Goal: Task Accomplishment & Management: Use online tool/utility

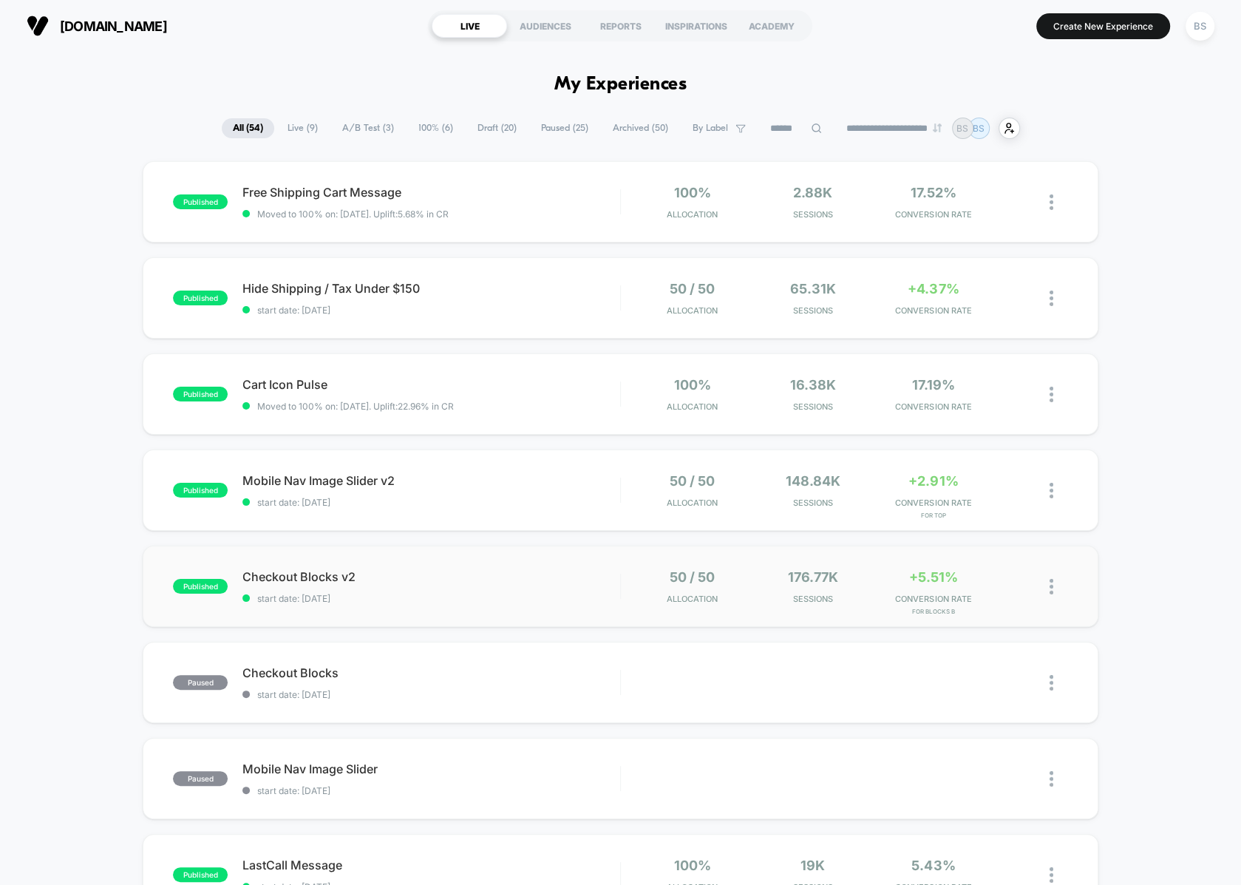
click at [636, 569] on div "50 / 50 Allocation" at bounding box center [692, 586] width 113 height 35
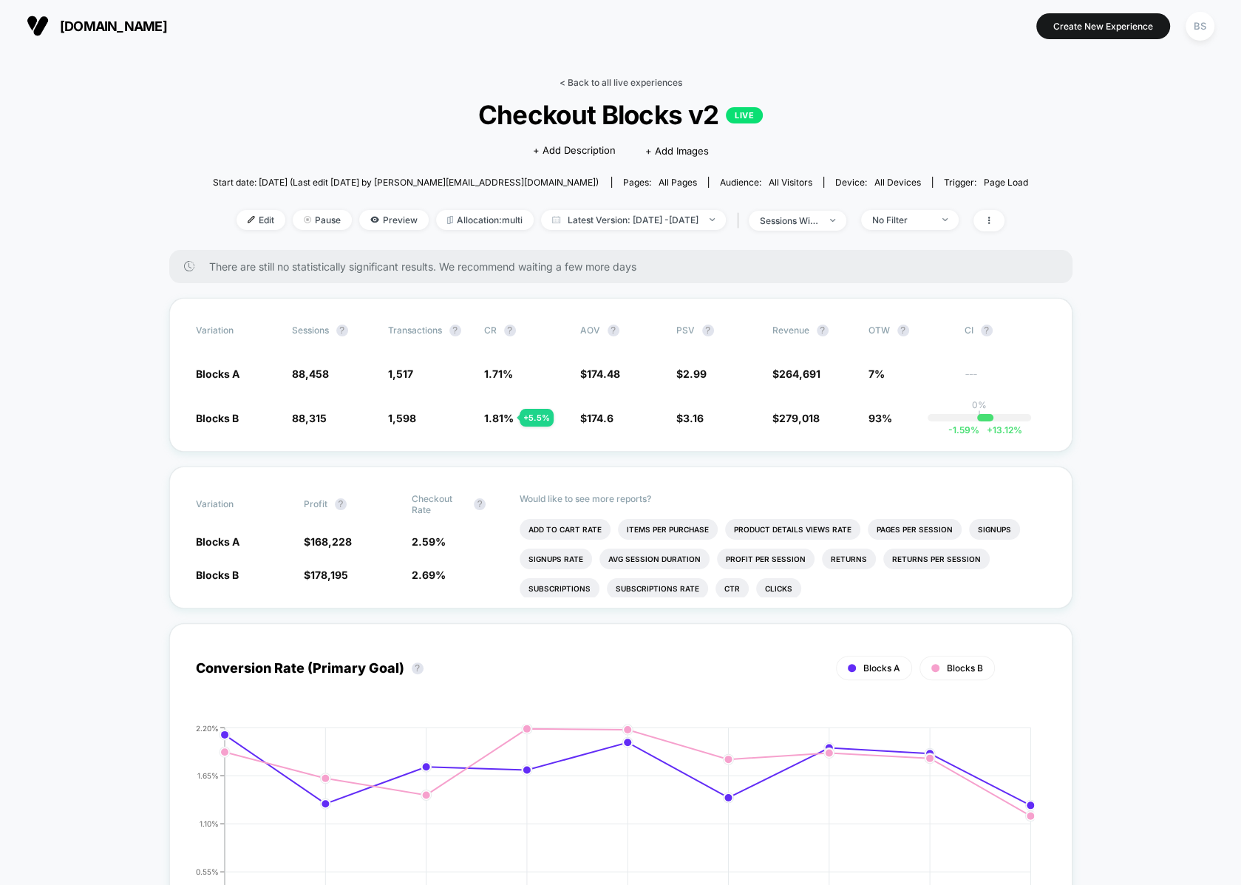
click at [600, 80] on link "< Back to all live experiences" at bounding box center [621, 82] width 123 height 11
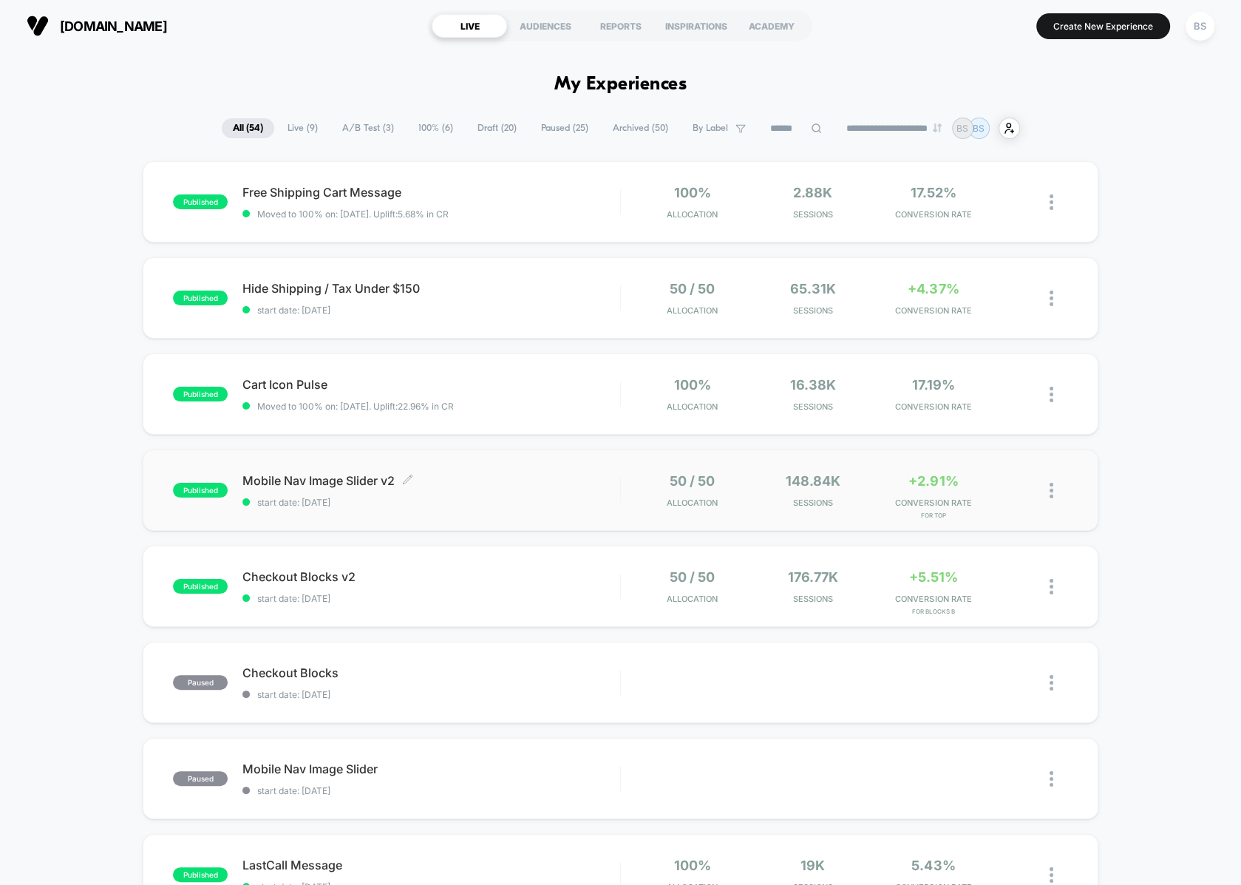
click at [609, 486] on span "Mobile Nav Image Slider v2 Click to edit experience details" at bounding box center [432, 480] width 378 height 15
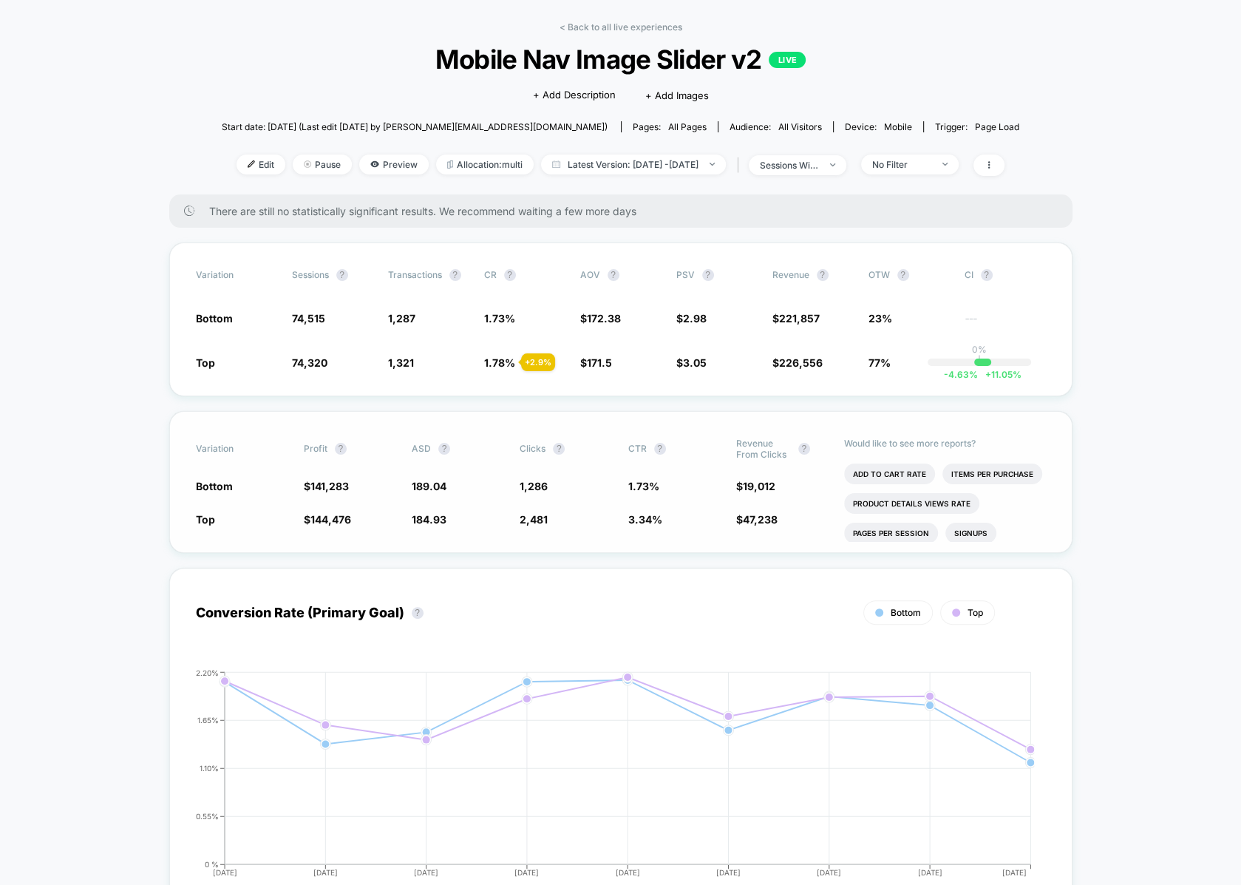
scroll to position [57, 0]
click at [606, 28] on link "< Back to all live experiences" at bounding box center [621, 25] width 123 height 11
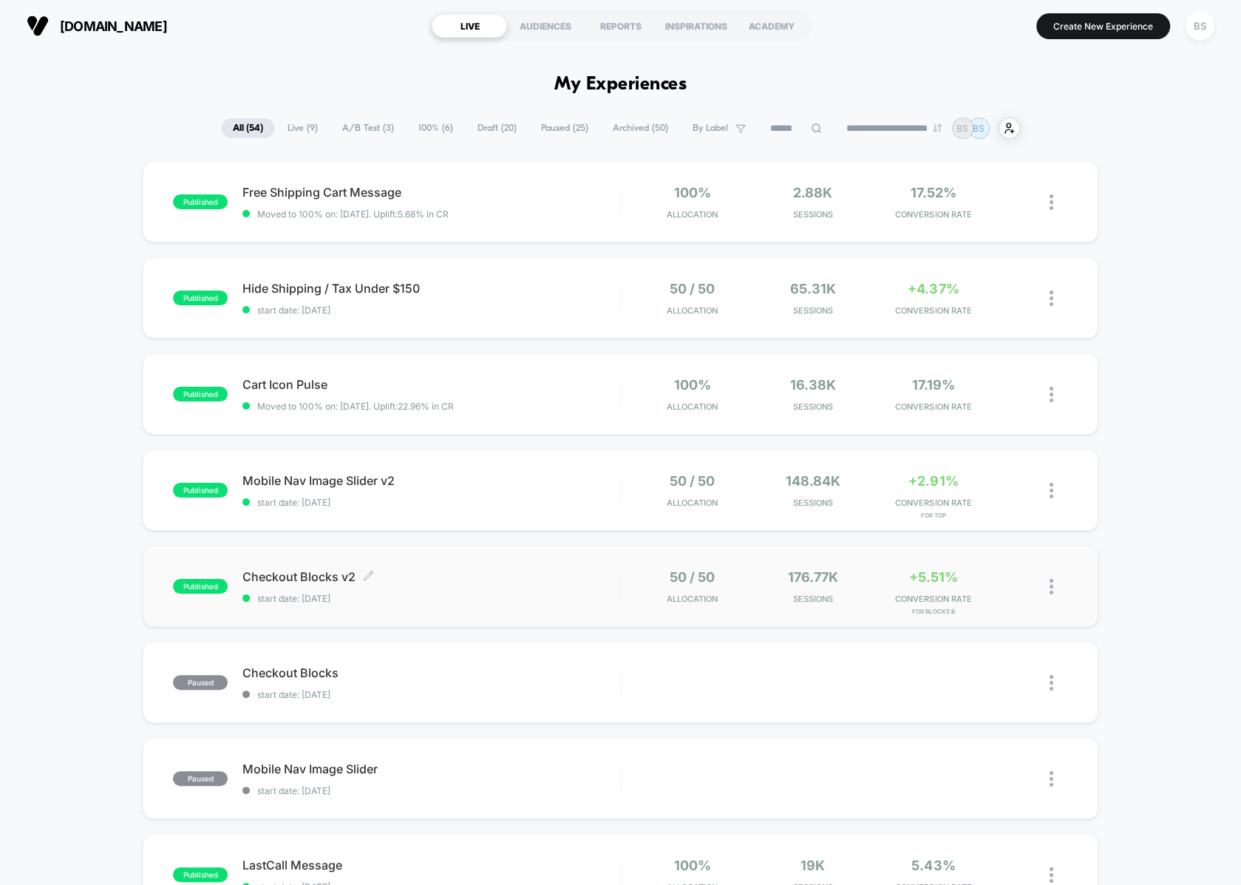
click at [590, 570] on span "Checkout Blocks v2 Click to edit experience details" at bounding box center [432, 576] width 378 height 15
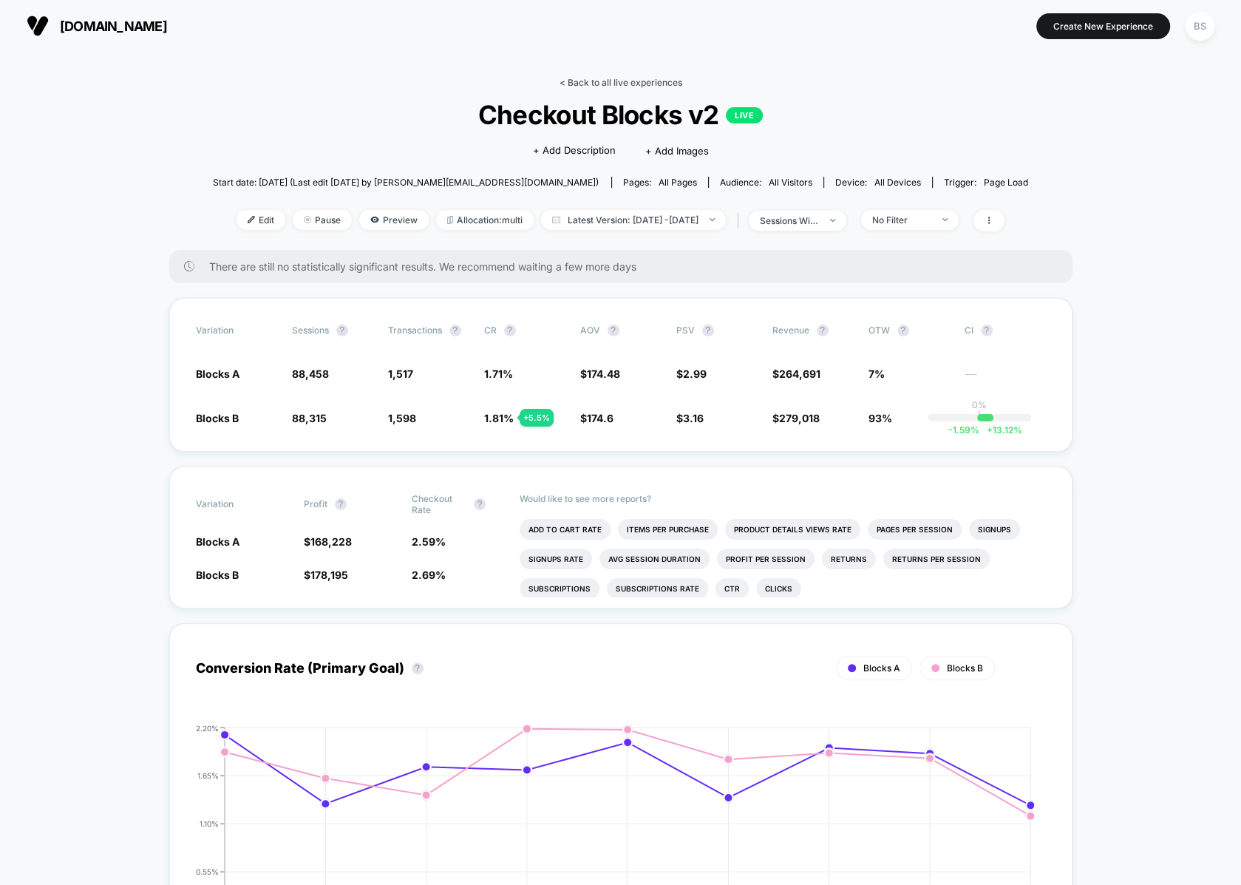
click at [619, 83] on link "< Back to all live experiences" at bounding box center [621, 82] width 123 height 11
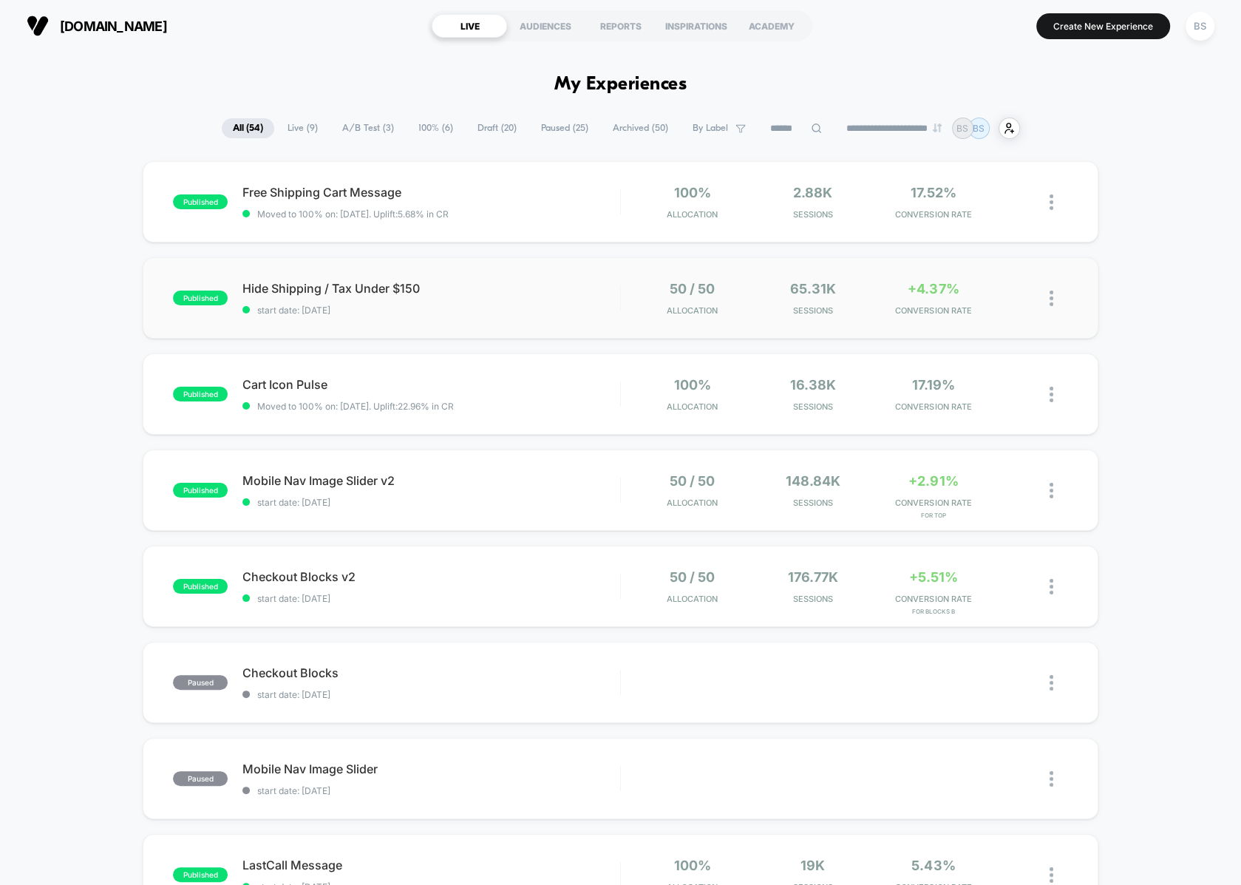
click at [637, 284] on div "50 / 50 Allocation" at bounding box center [692, 298] width 113 height 35
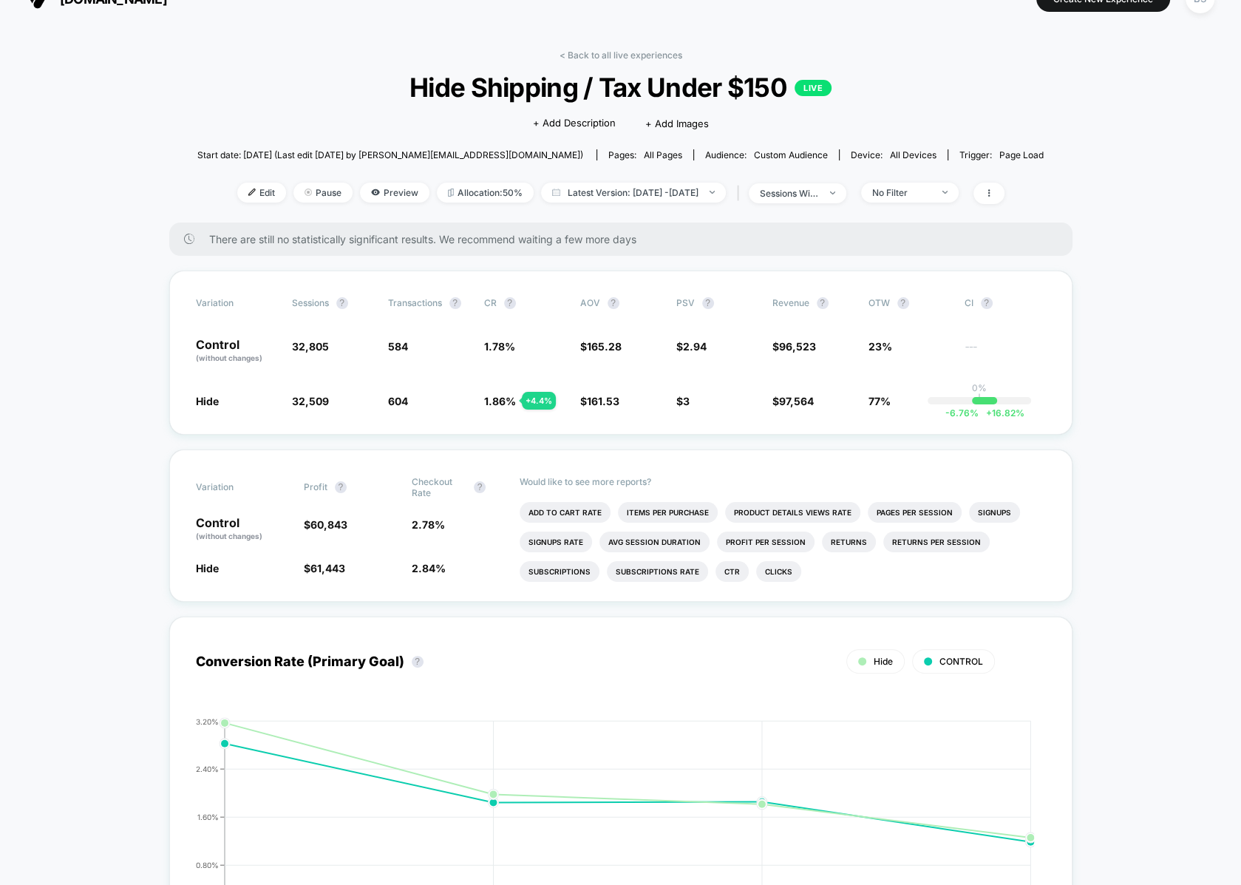
scroll to position [34, 0]
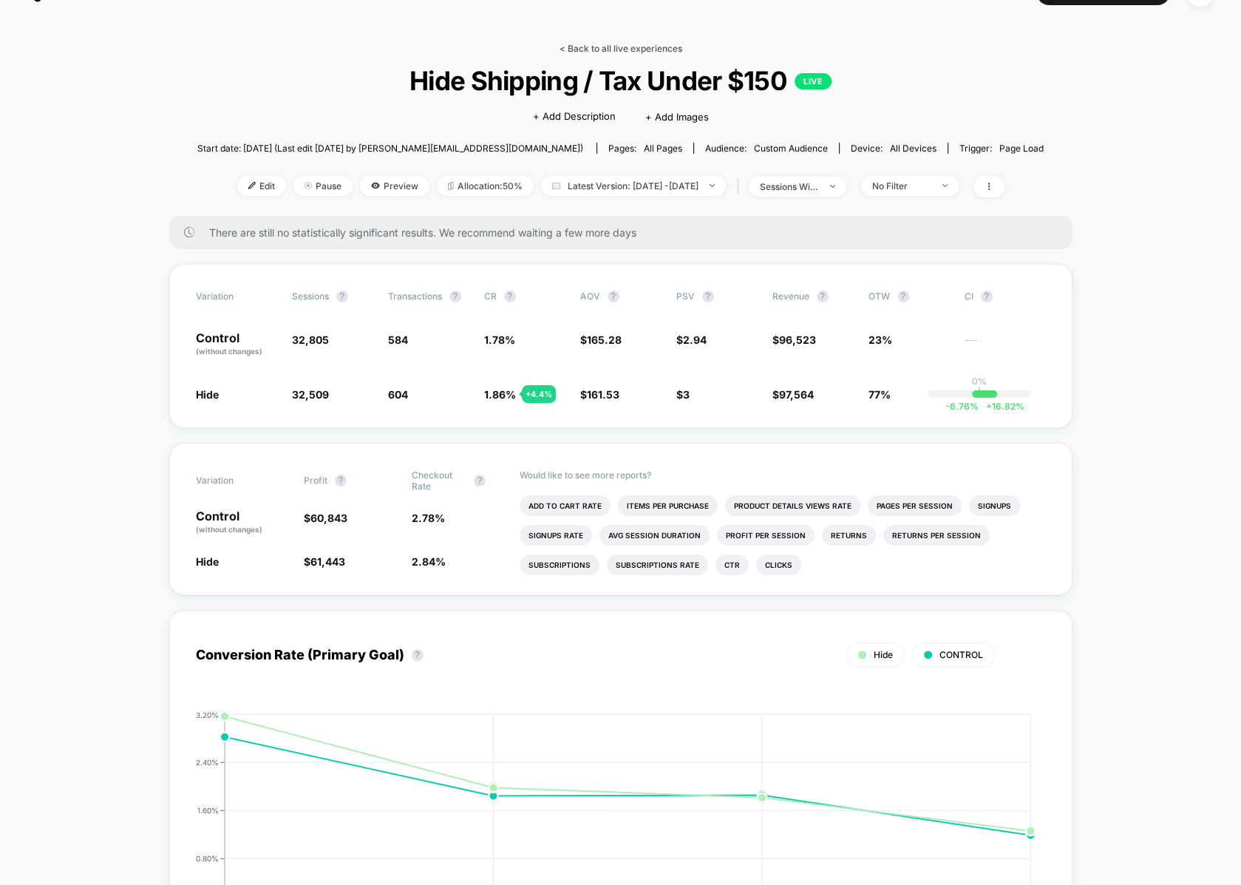
click at [569, 43] on link "< Back to all live experiences" at bounding box center [621, 48] width 123 height 11
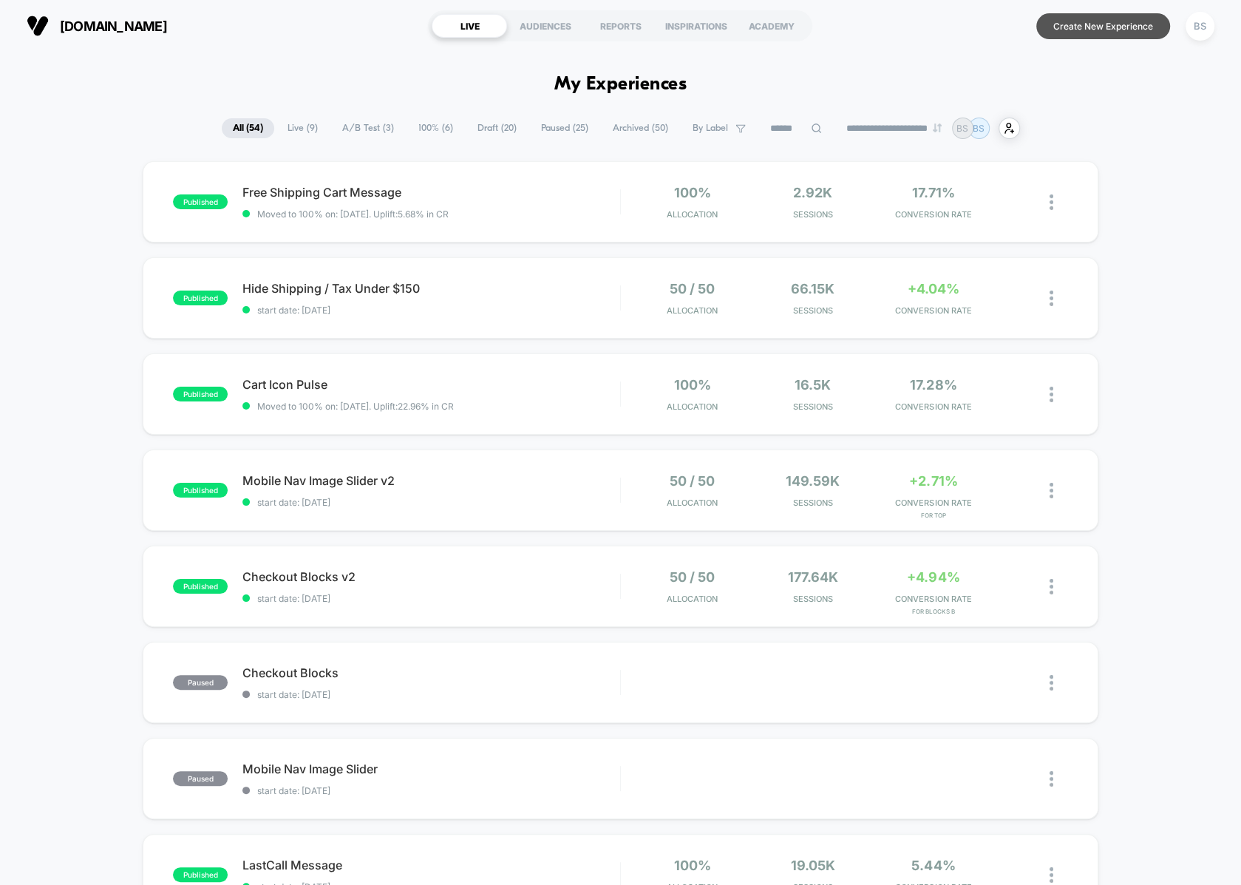
click at [1088, 27] on button "Create New Experience" at bounding box center [1104, 26] width 134 height 26
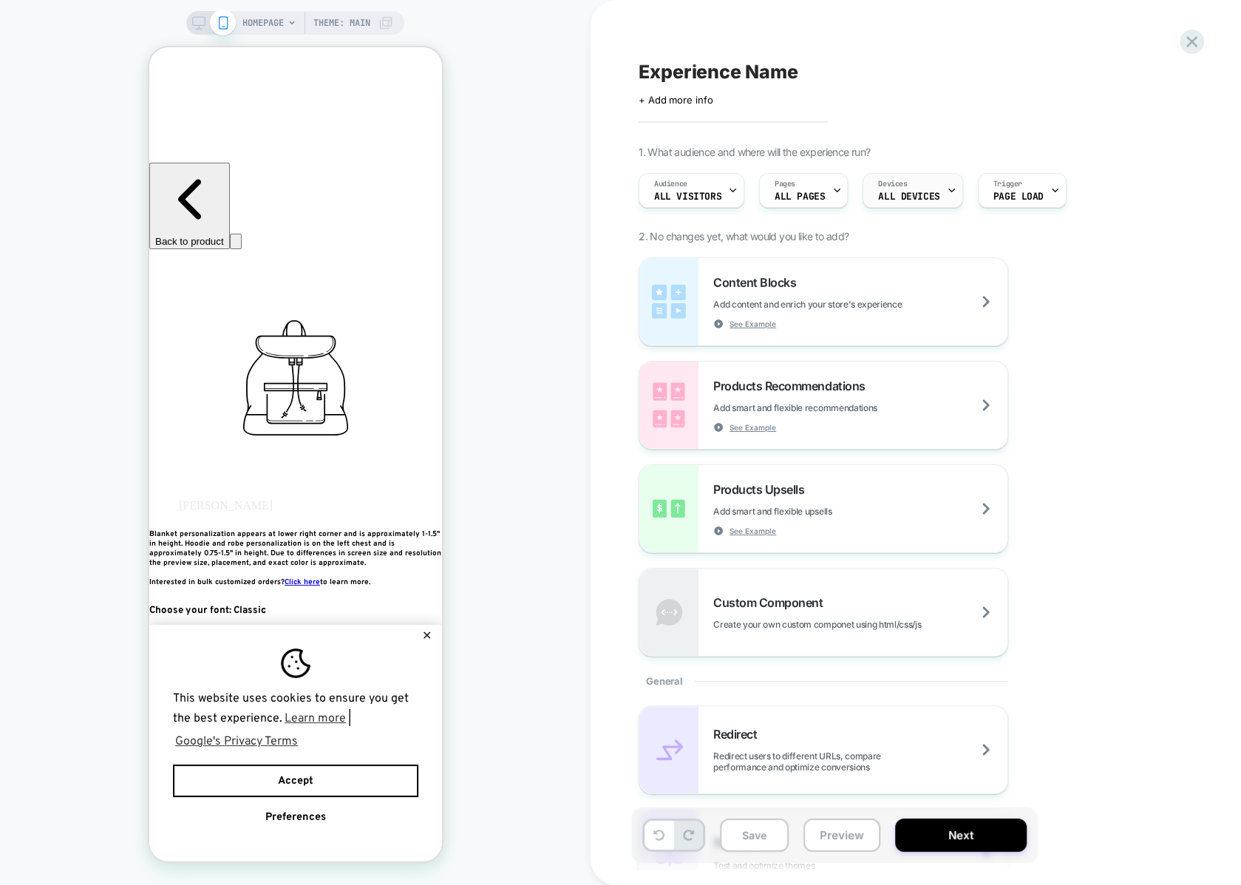
click at [939, 191] on div "Devices ALL DEVICES" at bounding box center [909, 190] width 91 height 33
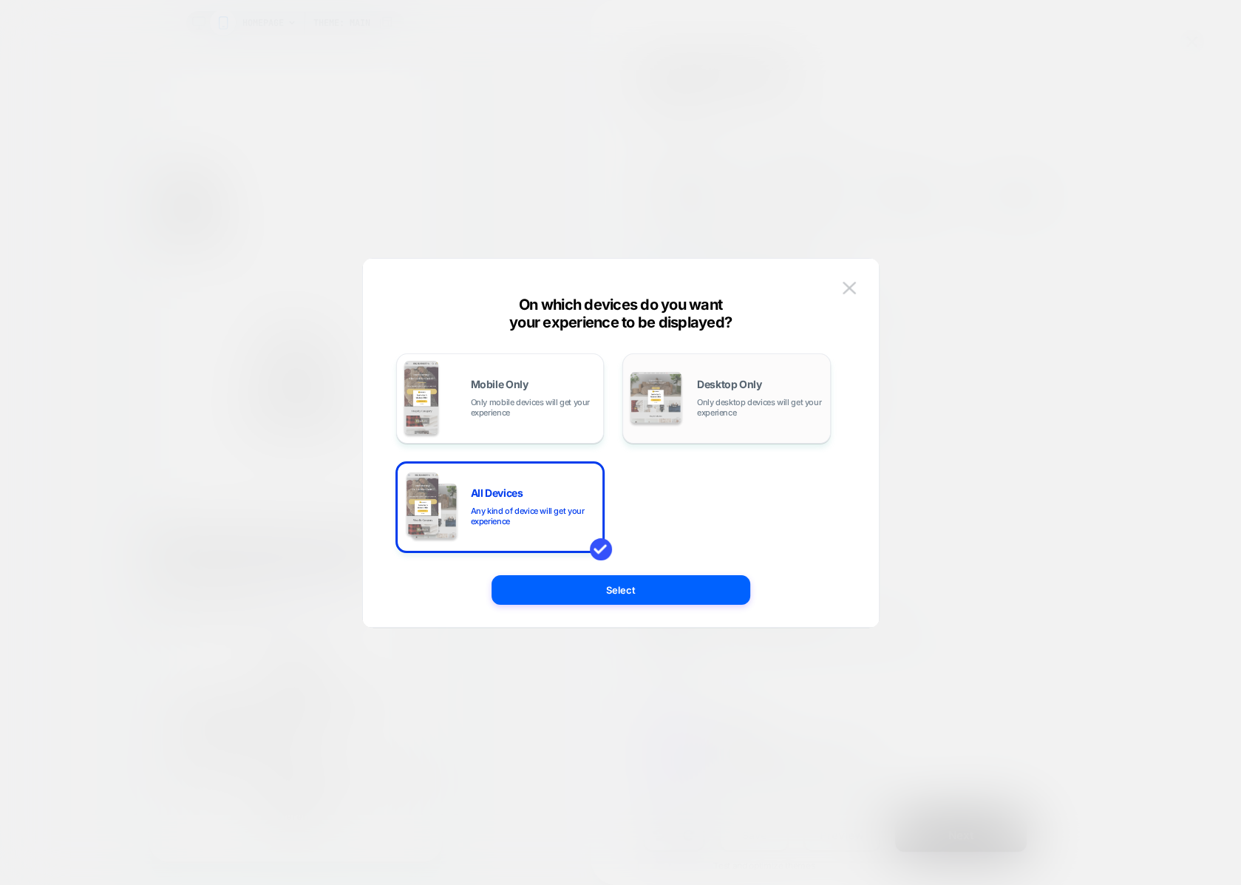
click at [673, 391] on img at bounding box center [656, 397] width 51 height 51
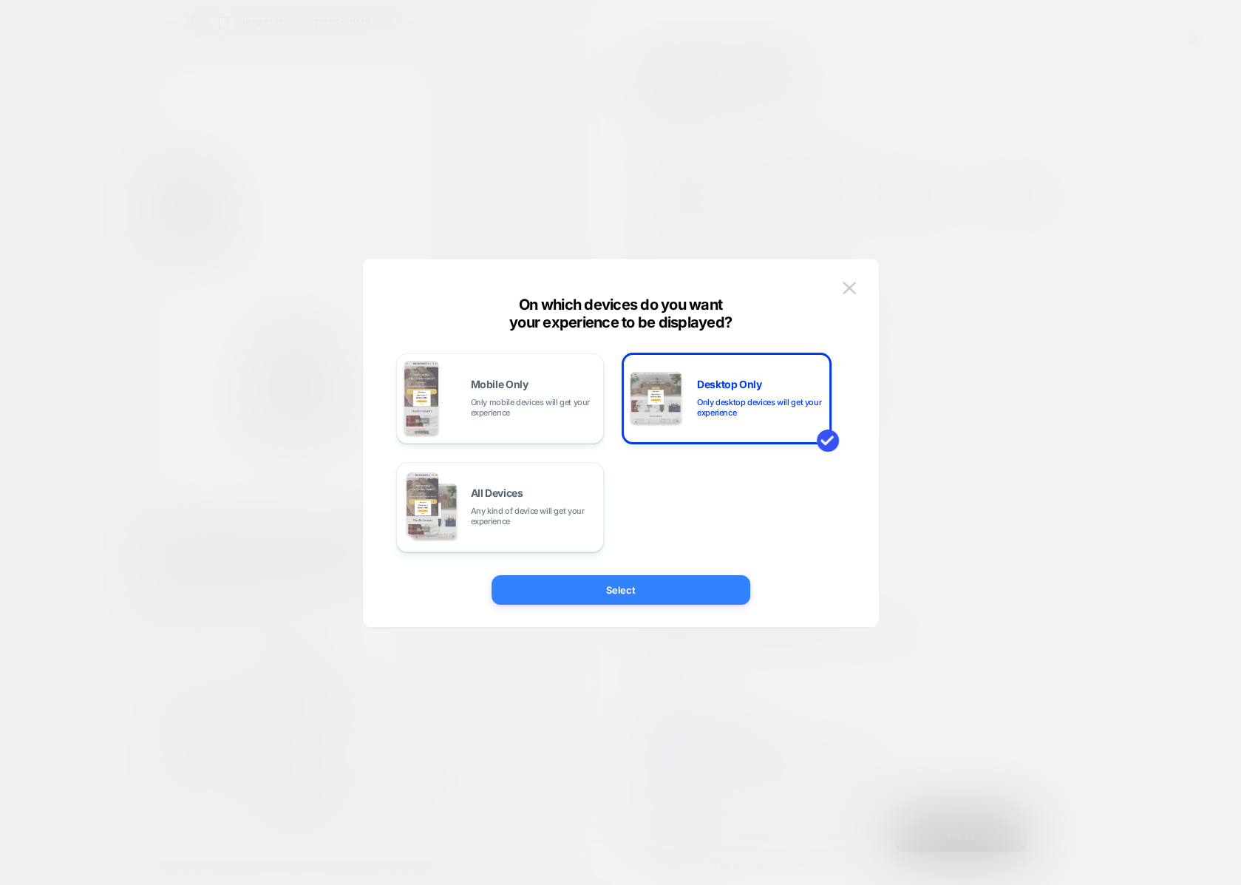
click at [605, 590] on button "Select" at bounding box center [621, 590] width 259 height 30
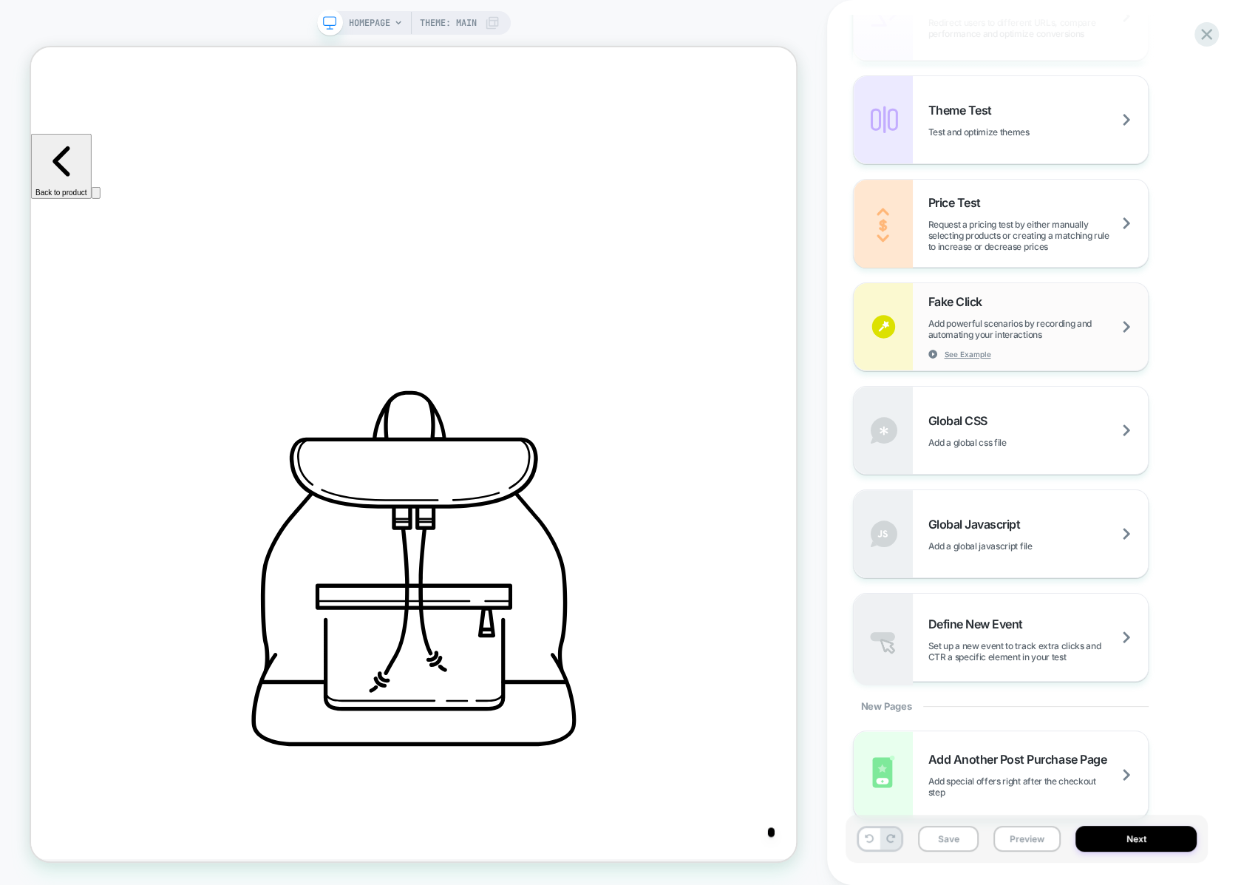
scroll to position [749, 0]
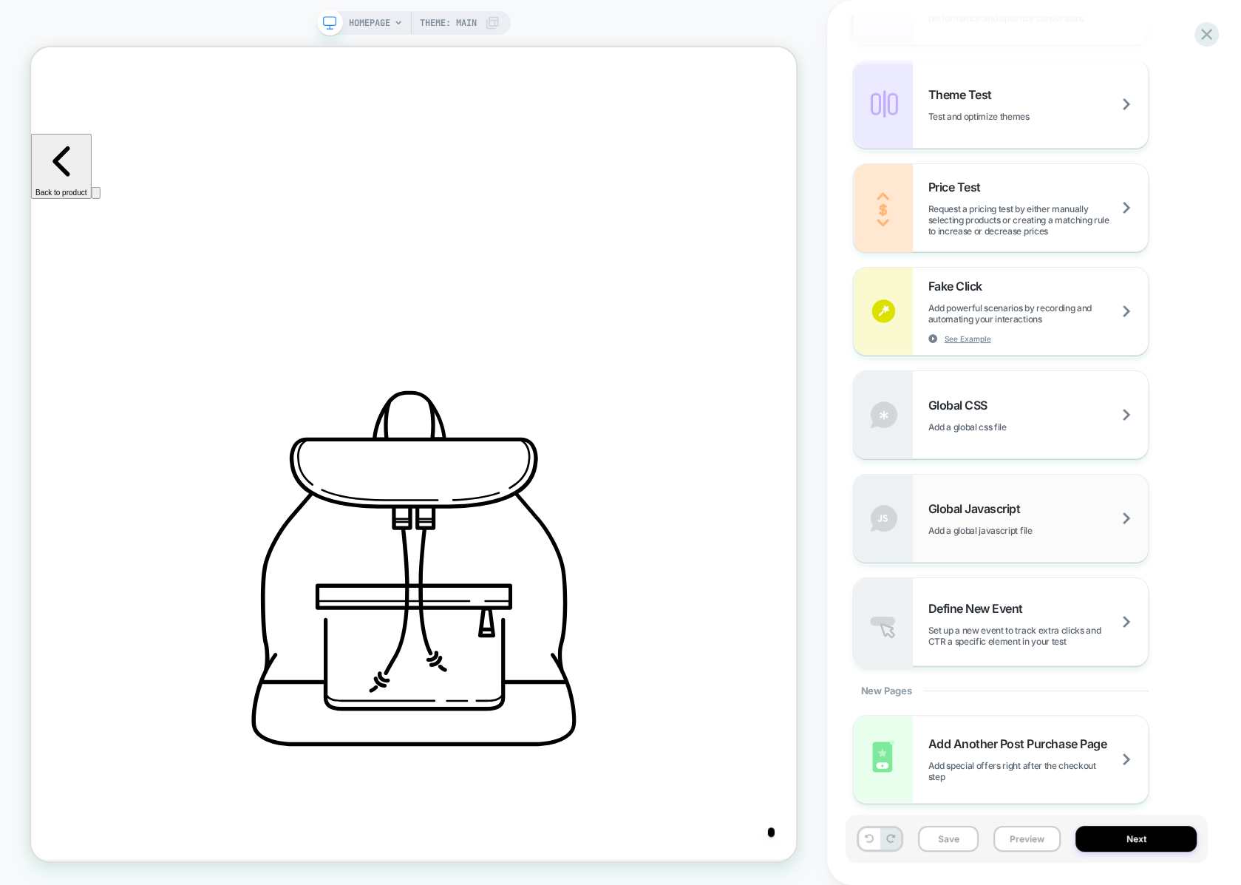
click at [1014, 525] on span "Add a global javascript file" at bounding box center [998, 530] width 141 height 11
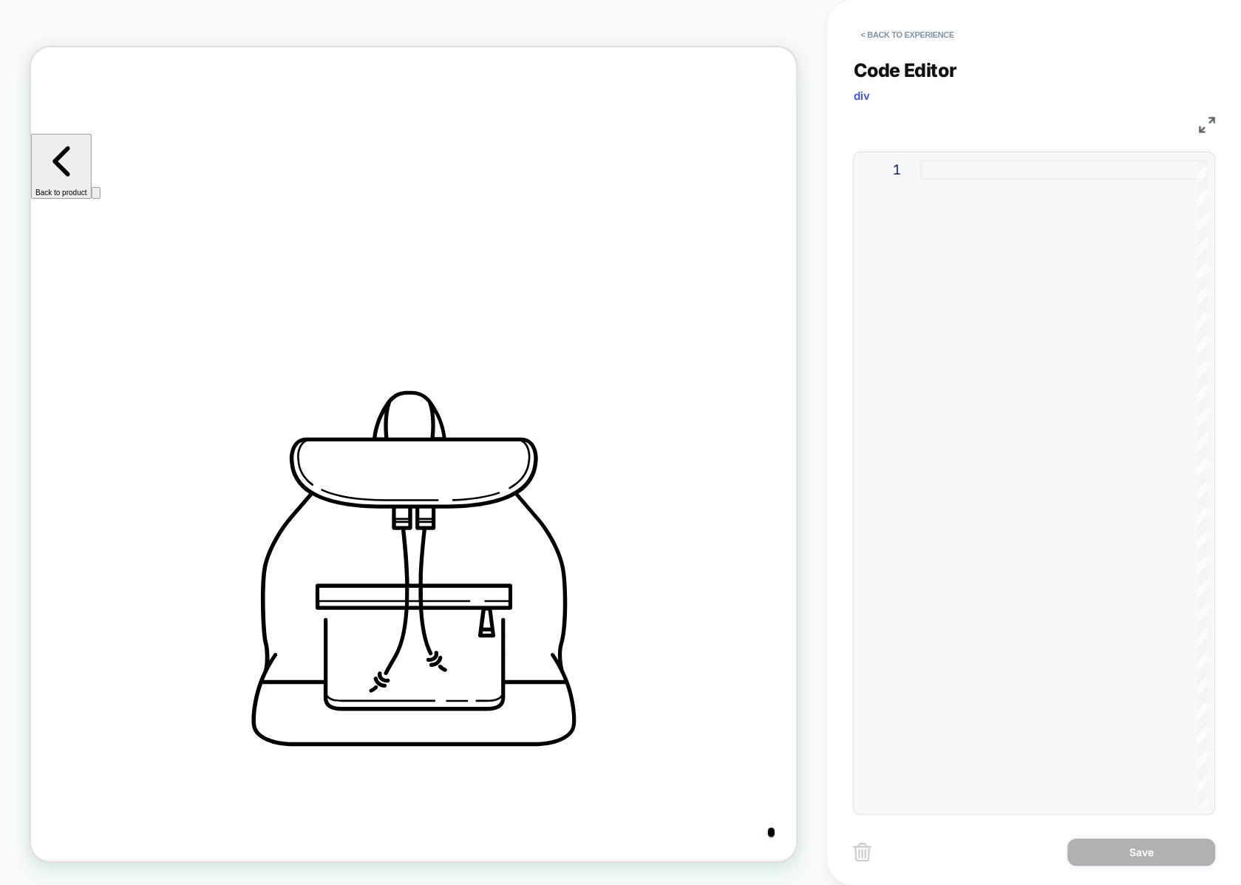
click at [1020, 311] on div at bounding box center [1064, 484] width 287 height 648
type textarea "**********"
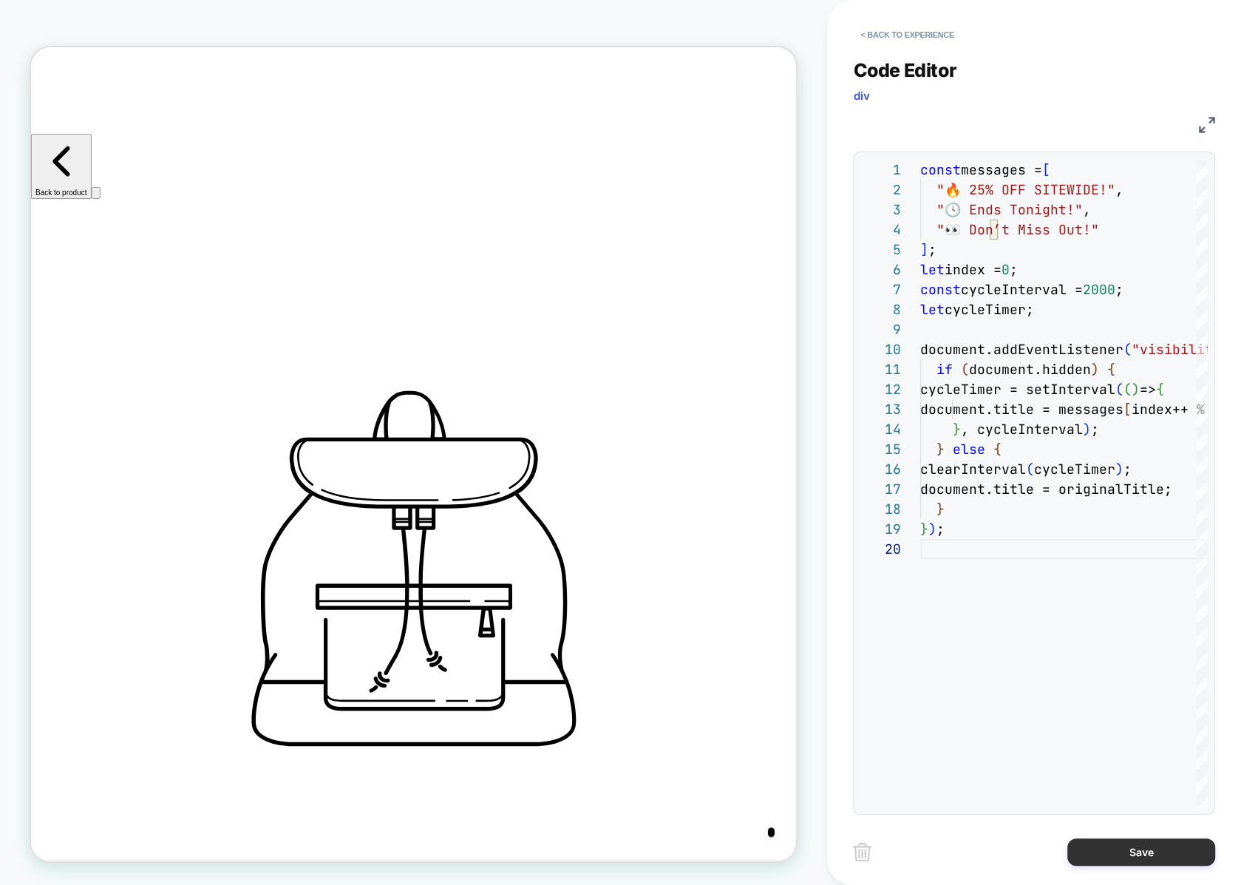
click at [1133, 857] on button "Save" at bounding box center [1142, 851] width 148 height 27
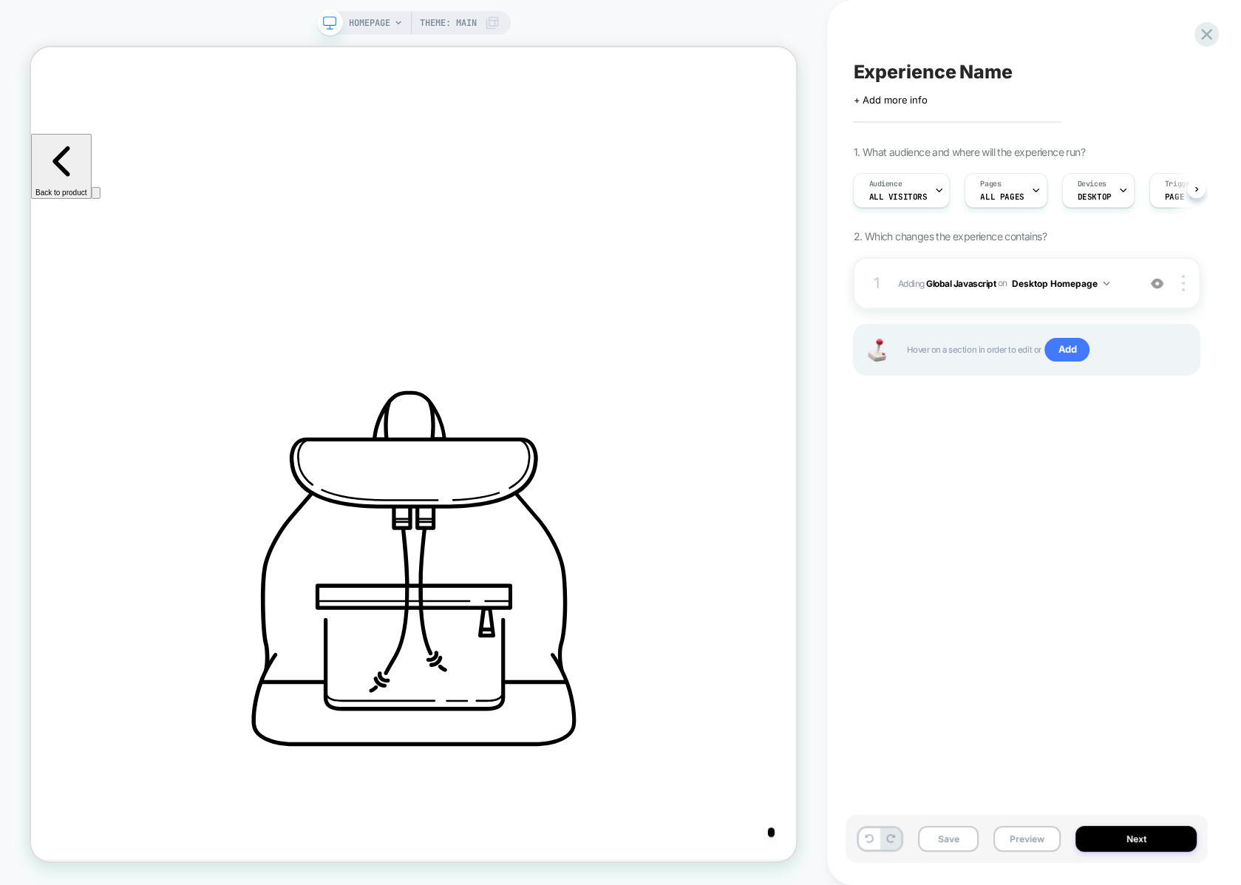
scroll to position [0, 1]
click at [1089, 279] on button "Desktop Homepage" at bounding box center [1061, 283] width 98 height 18
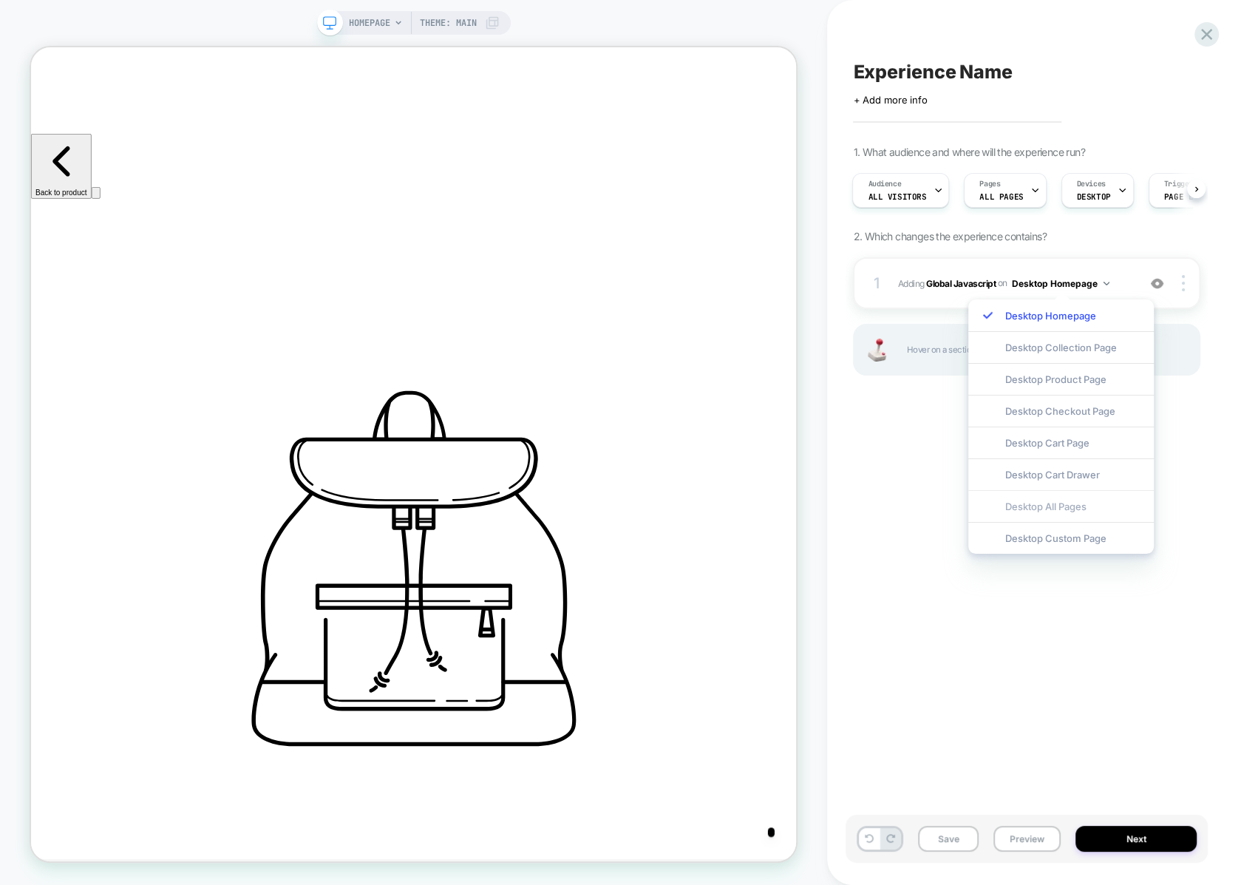
click at [1040, 506] on div "Desktop All Pages" at bounding box center [1062, 506] width 186 height 32
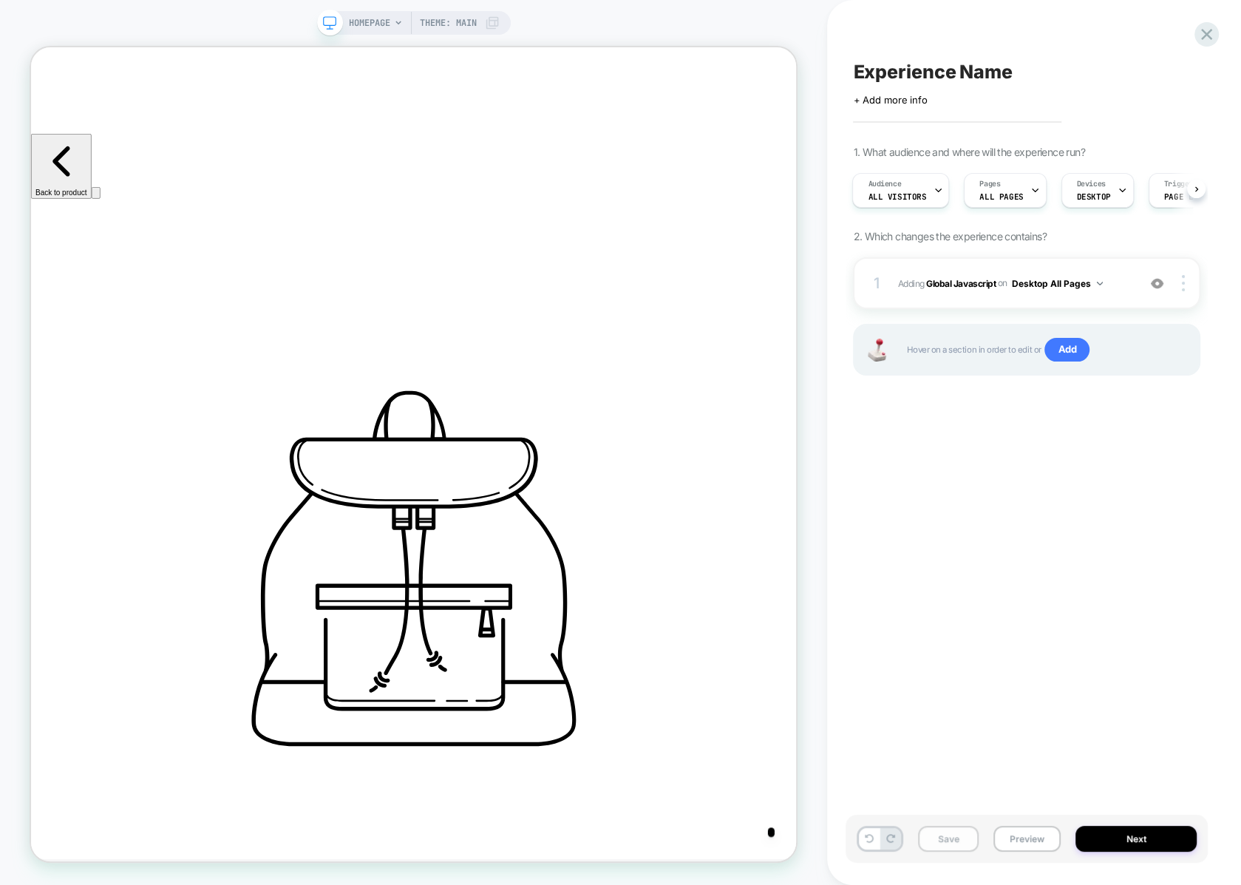
click at [949, 841] on button "Save" at bounding box center [948, 839] width 61 height 26
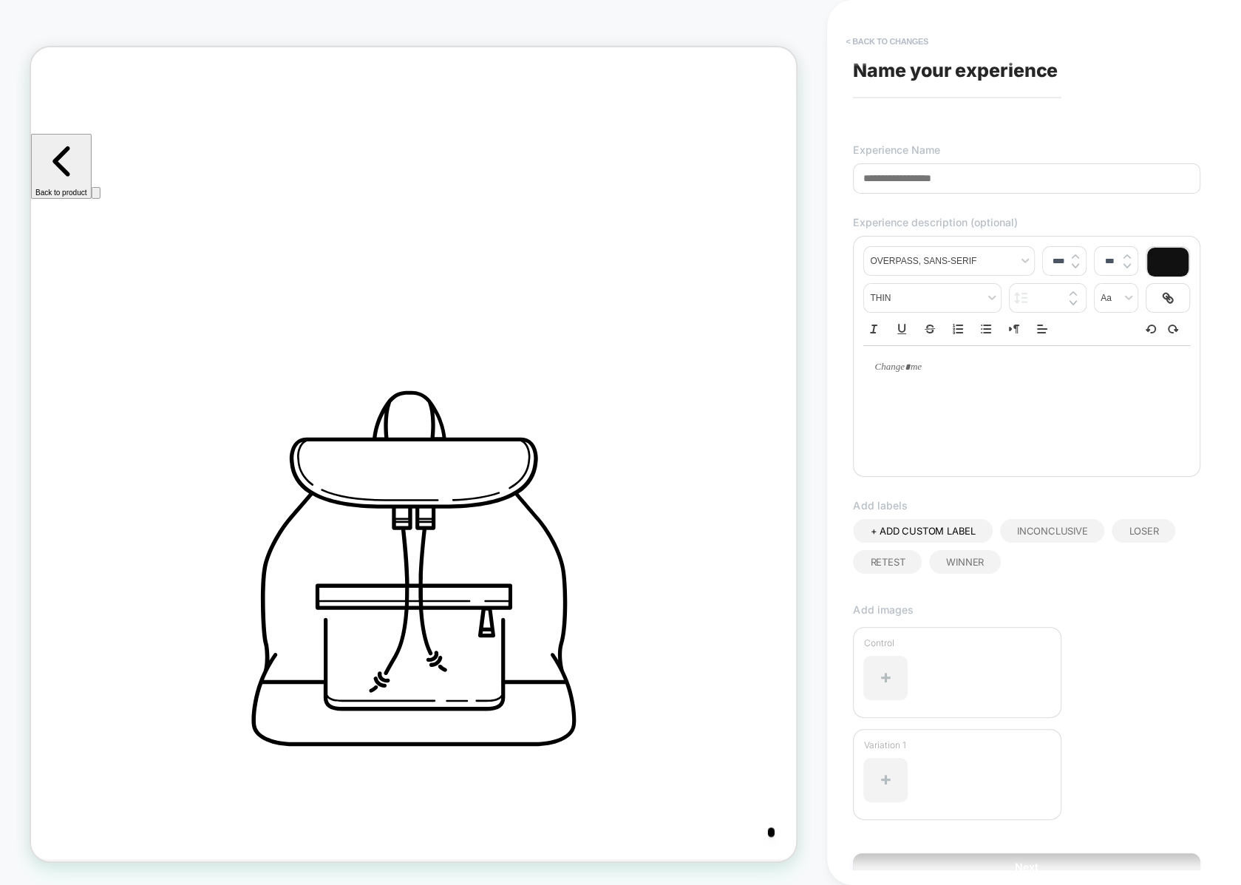
click at [892, 40] on button "< Back to changes" at bounding box center [887, 42] width 98 height 24
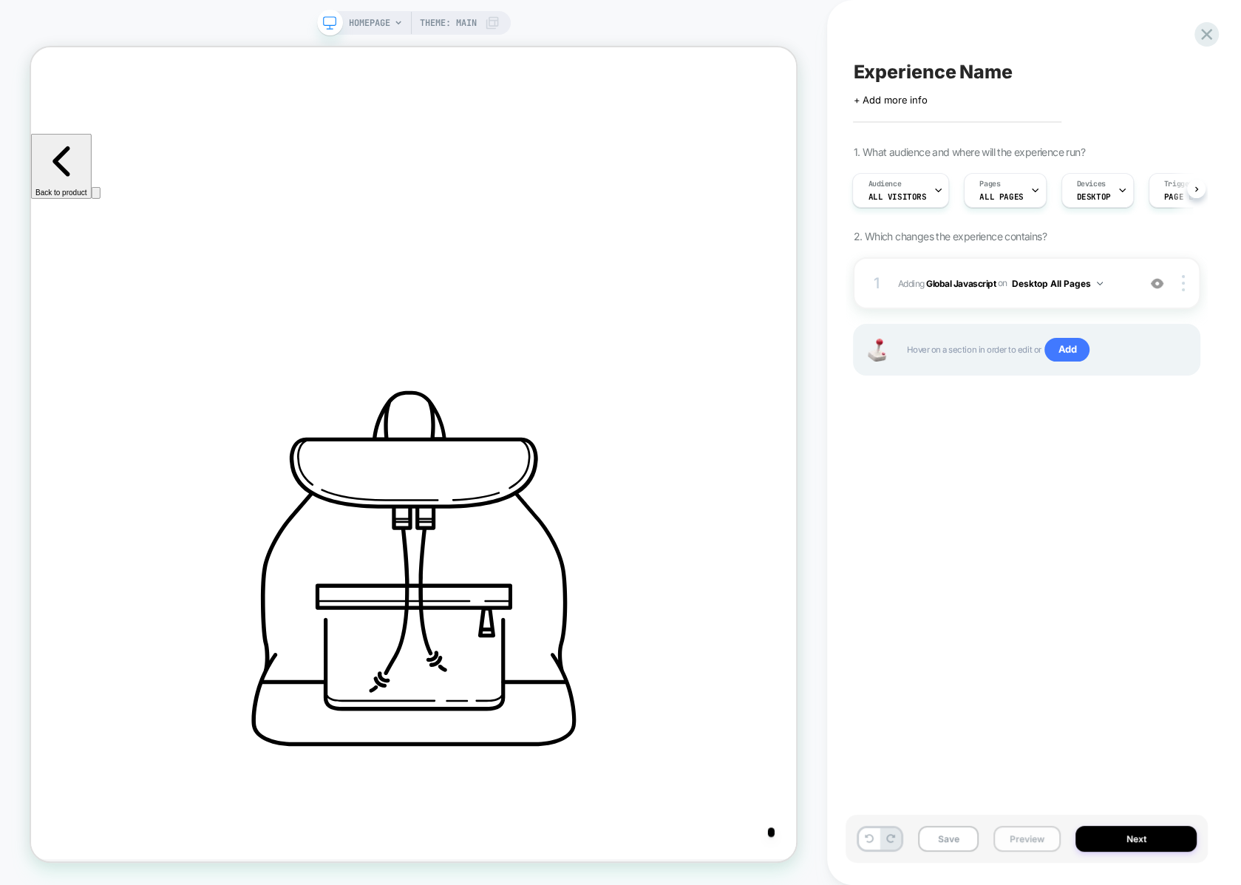
click at [1007, 840] on button "Preview" at bounding box center [1027, 839] width 67 height 26
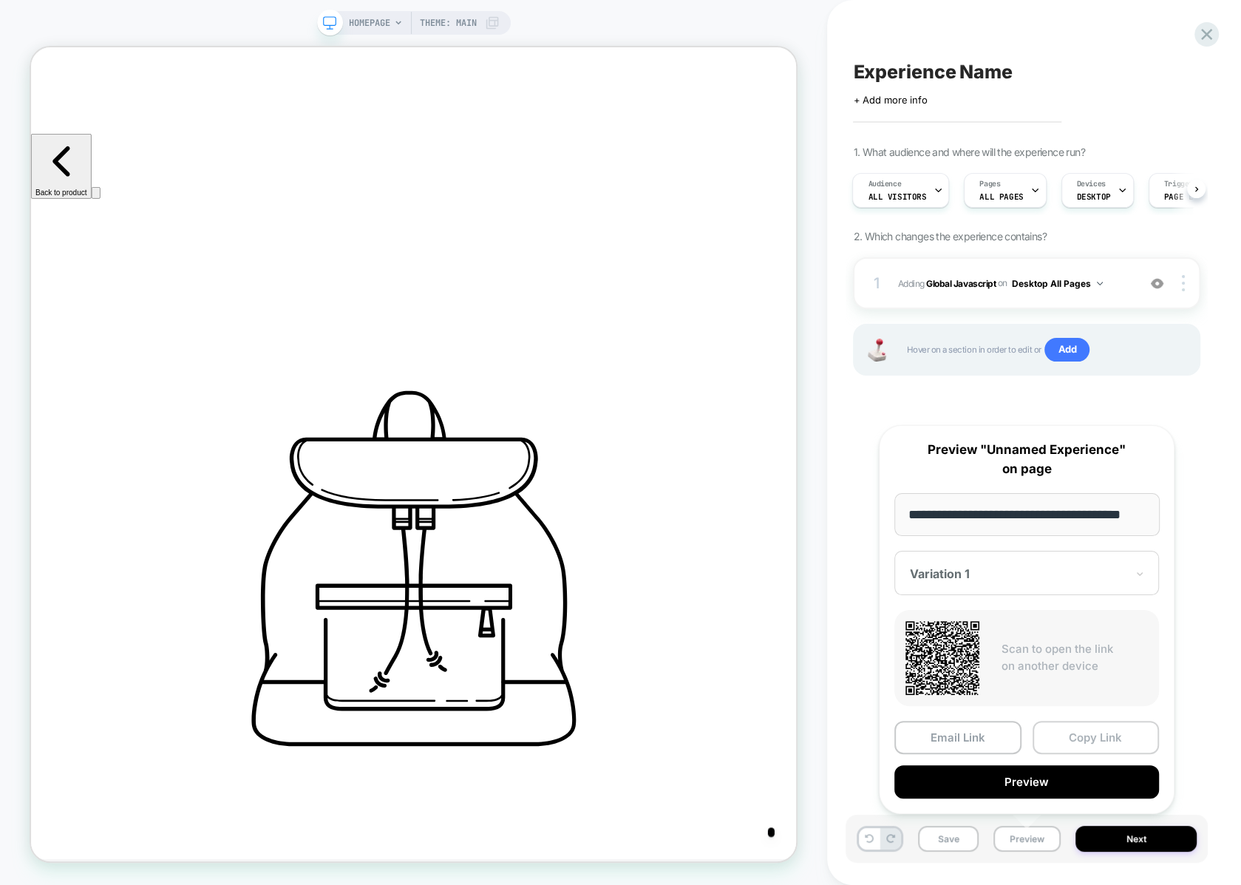
scroll to position [0, 0]
click at [1064, 739] on button "Copy Link" at bounding box center [1096, 737] width 127 height 33
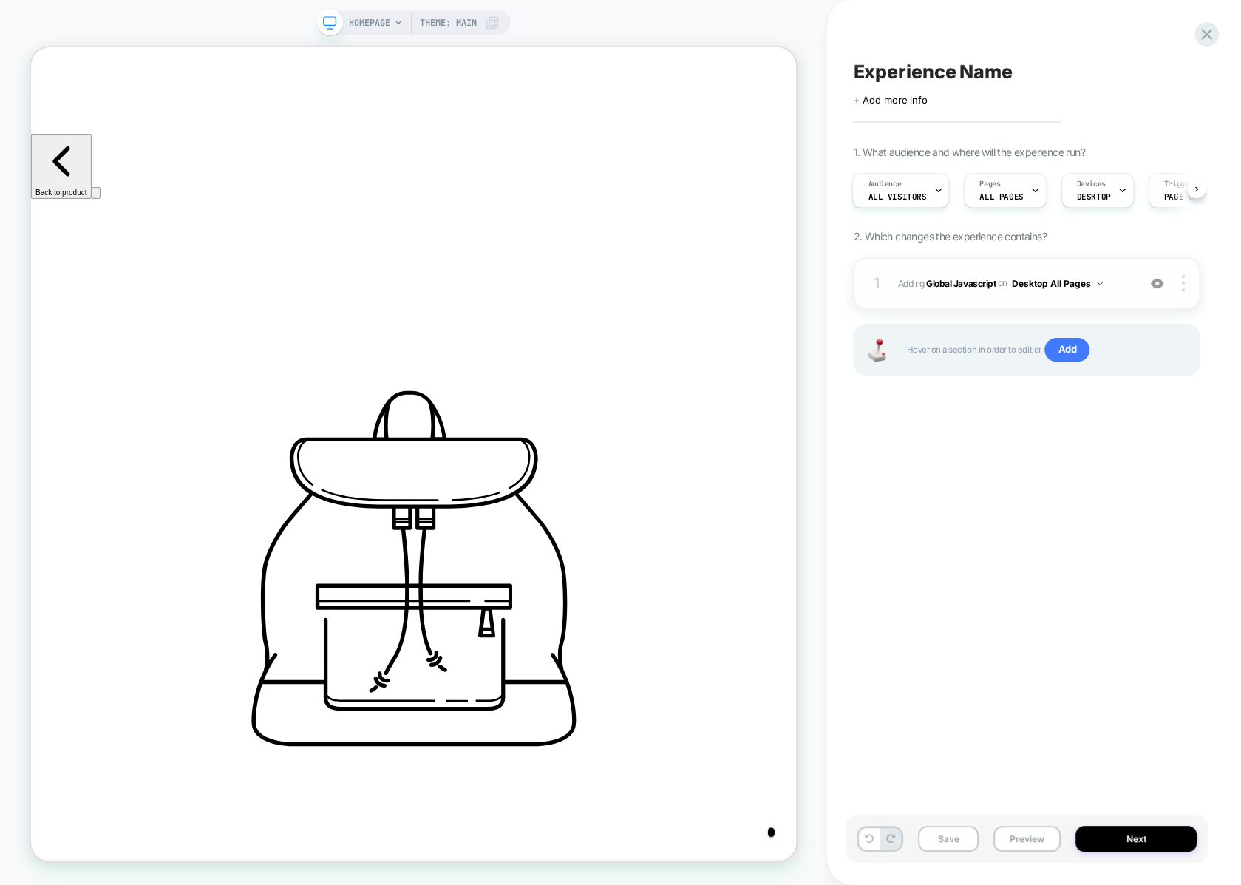
click at [902, 290] on span "Adding Global Javascript on Desktop All Pages" at bounding box center [1014, 283] width 233 height 18
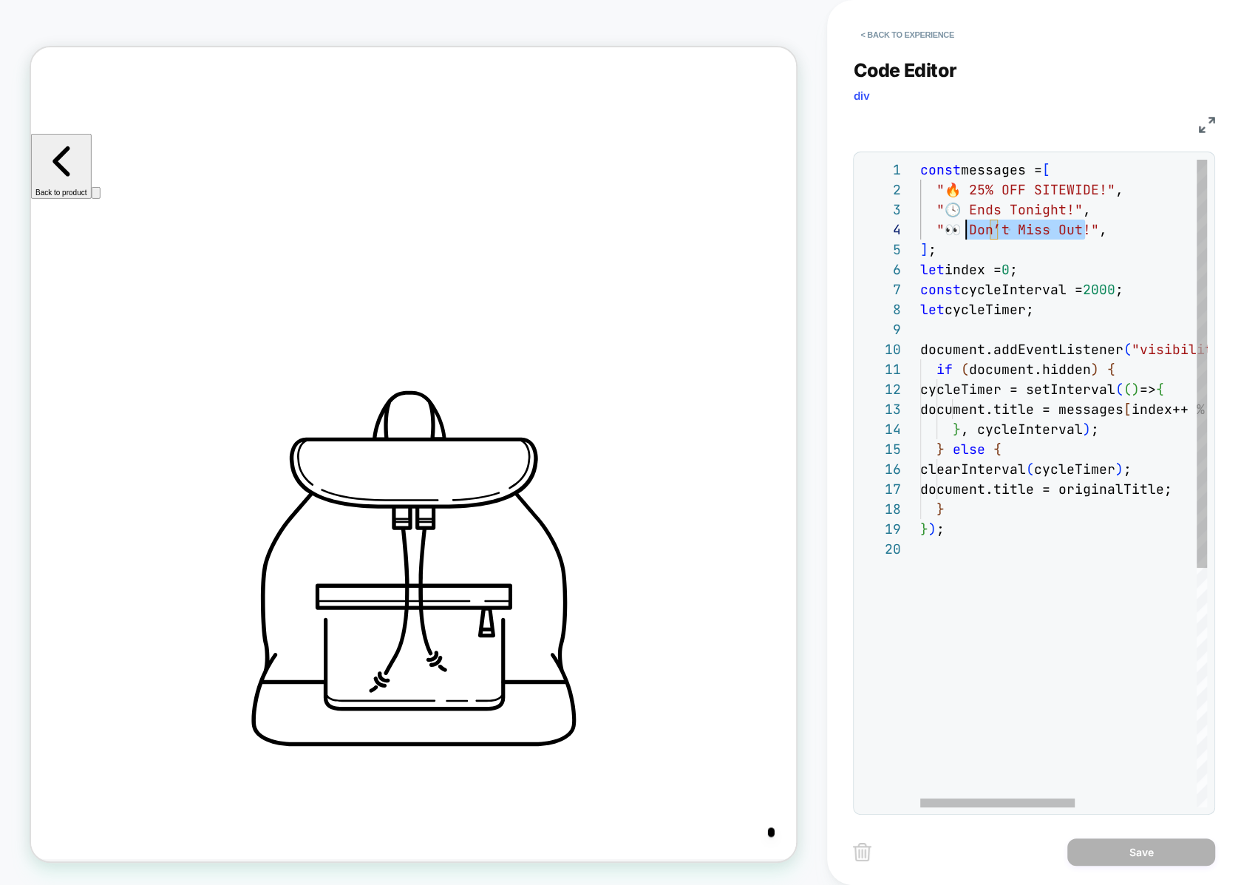
scroll to position [60, 45]
drag, startPoint x: 1083, startPoint y: 231, endPoint x: 966, endPoint y: 229, distance: 117.6
click at [966, 229] on div "const messages = [ "🔥 25% OFF SITEWIDE!" , "🕓 Ends Tonight!" , "👀 Don’t Miss Ou…" at bounding box center [1177, 673] width 513 height 1027
click at [1059, 212] on div "const messages = [ "🔥 25% OFF SITEWIDE!" , "🕓 Ends Tonight!" , "👀 Don’t Miss Ou…" at bounding box center [1177, 673] width 513 height 1027
click at [1074, 205] on div "const messages = [ "🔥 25% OFF SITEWIDE!" , "🕓 Ends Tonight!" , "👀 Don’t Miss Ou…" at bounding box center [1177, 673] width 513 height 1027
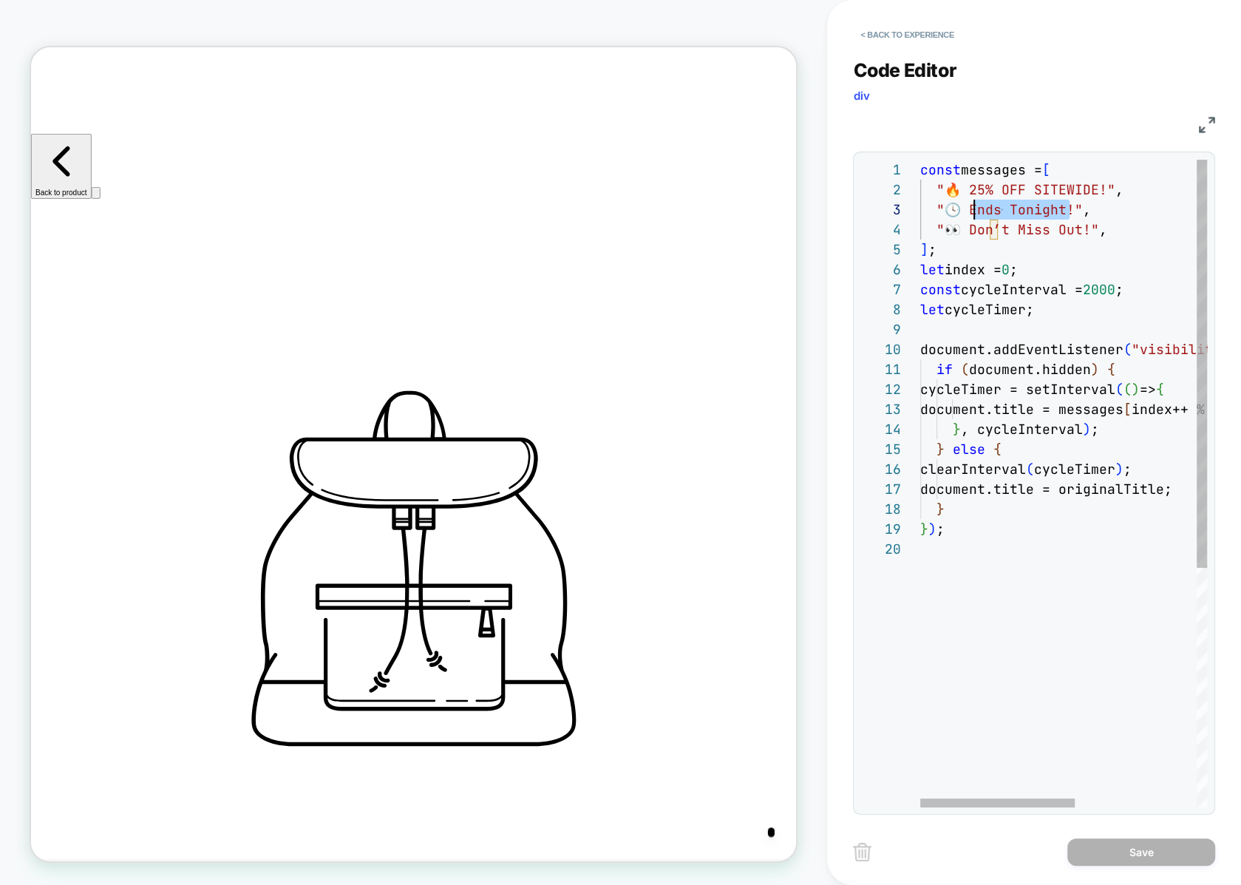
scroll to position [39, 45]
drag, startPoint x: 1068, startPoint y: 207, endPoint x: 962, endPoint y: 209, distance: 106.5
click at [962, 209] on div "const messages = [ "🔥 25% OFF SITEWIDE!" , "🕓 Ends Tonight!" , "👀 Don’t Miss Ou…" at bounding box center [1177, 673] width 513 height 1027
drag, startPoint x: 1085, startPoint y: 225, endPoint x: 964, endPoint y: 221, distance: 121.3
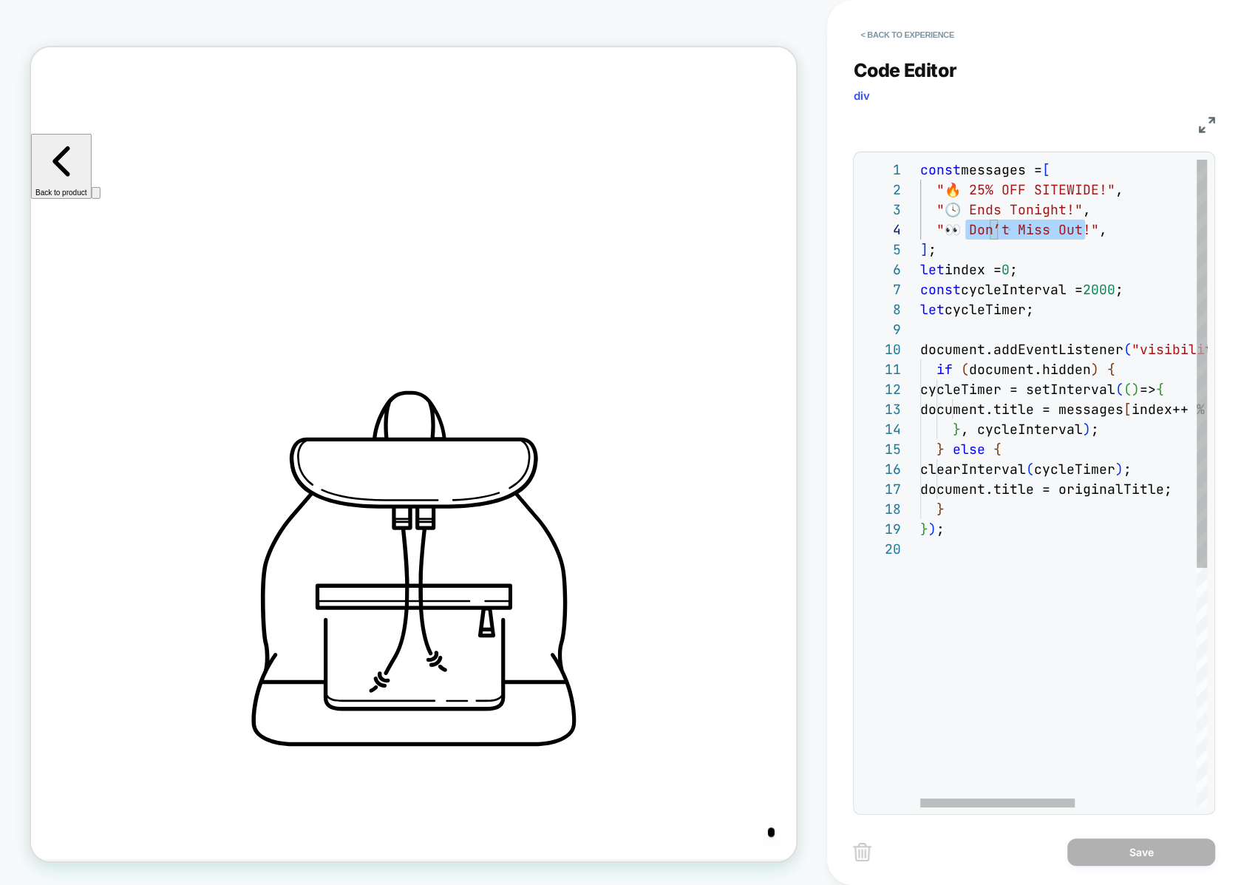
click at [964, 221] on div "const messages = [ "🔥 25% OFF SITEWIDE!" , "🕓 Ends Tonight!" , "👀 Don’t Miss Ou…" at bounding box center [1177, 673] width 513 height 1027
click at [1008, 209] on div "const messages = [ "🔥 25% OFF SITEWIDE!" , "🕓 Ends Tonight!" , "👀 Don’t Miss Ou…" at bounding box center [1177, 673] width 513 height 1027
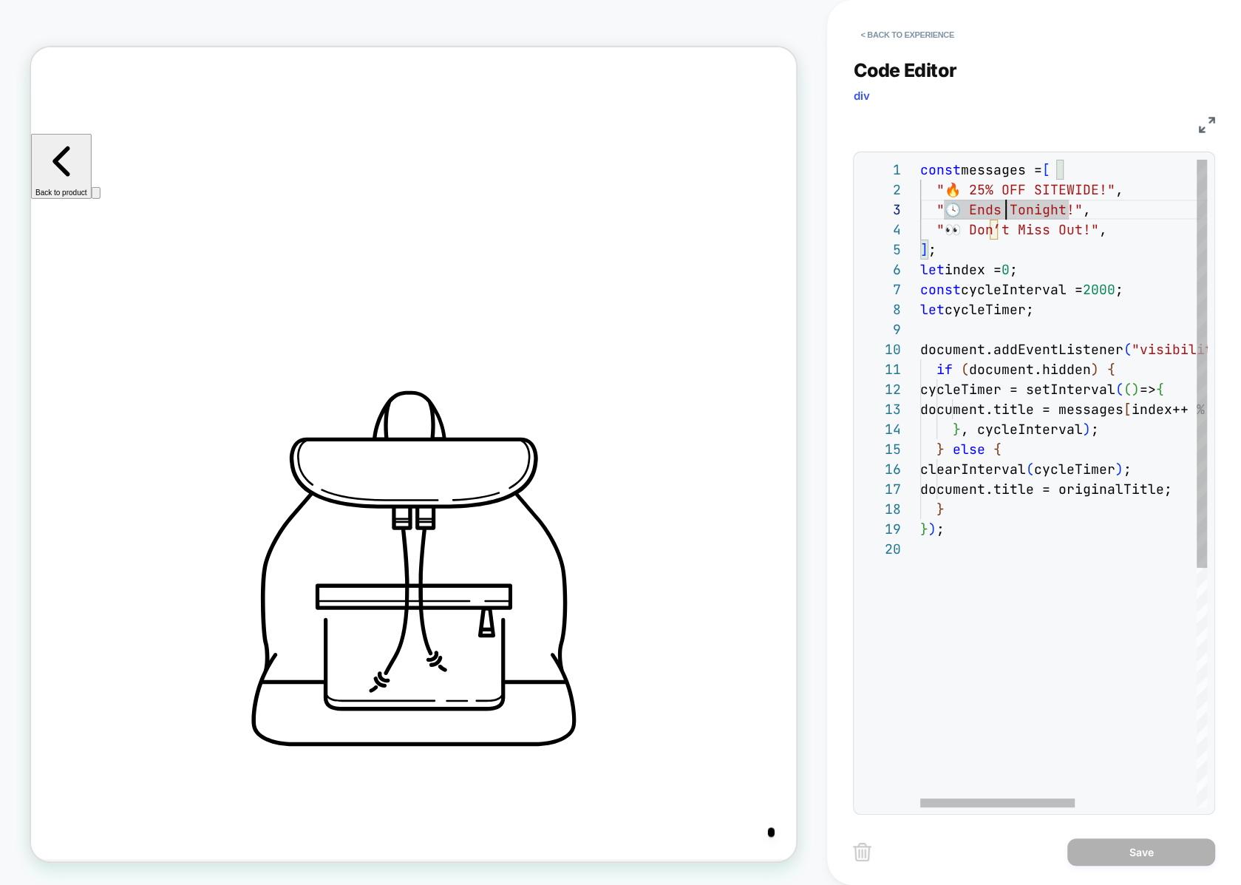
click at [1065, 210] on div "const messages = [ "🔥 25% OFF SITEWIDE!" , "🕓 Ends Tonight!" , "👀 Don’t Miss Ou…" at bounding box center [1177, 673] width 513 height 1027
drag, startPoint x: 1090, startPoint y: 210, endPoint x: 875, endPoint y: 201, distance: 214.6
click at [921, 201] on div "const messages = [ "🔥 25% OFF SITEWIDE!" , "🕓 Ends Tonight!" , "👀 Don’t Miss Ou…" at bounding box center [1177, 673] width 513 height 1027
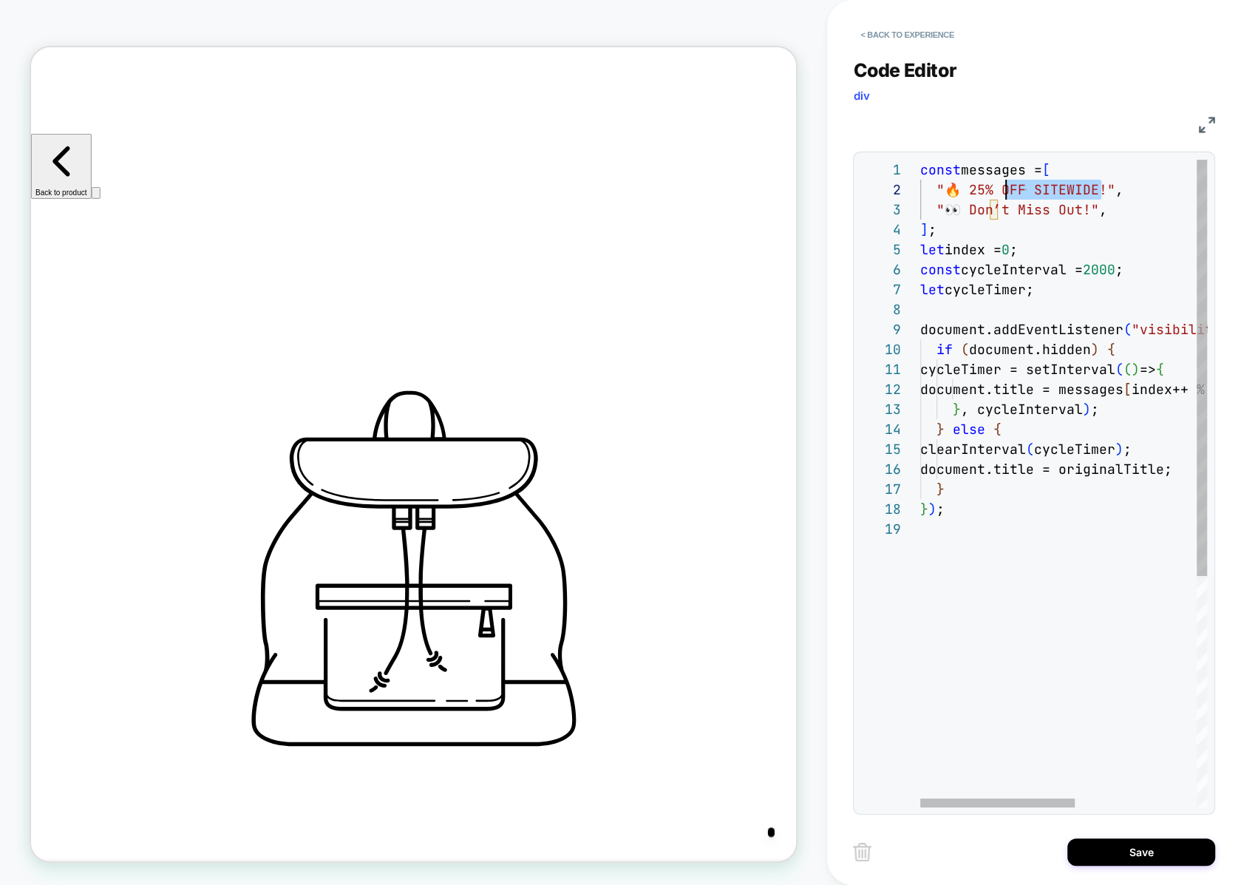
scroll to position [19, 45]
drag, startPoint x: 1098, startPoint y: 190, endPoint x: 966, endPoint y: 190, distance: 132.3
click at [966, 190] on div "const messages = [ "🔥 25% OFF SITEWIDE!" , "👀 Don’t Miss Out!" , ] ; let index …" at bounding box center [1177, 663] width 513 height 1007
drag, startPoint x: 1059, startPoint y: 190, endPoint x: 967, endPoint y: 190, distance: 91.7
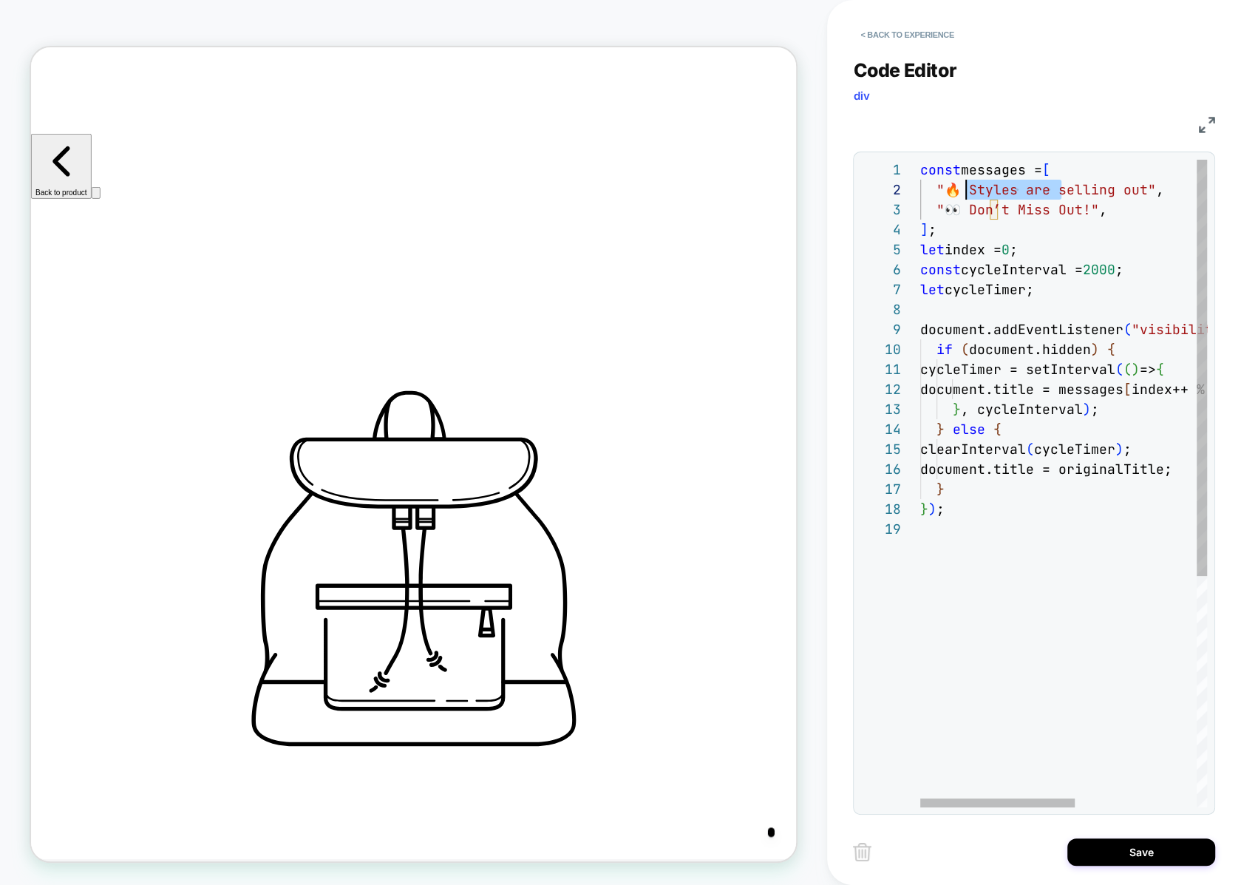
click at [967, 190] on div "const messages = [ "🔥 Styles are selling out" , "👀 Don’t Miss Out!" , ] ; let i…" at bounding box center [1177, 663] width 513 height 1007
click at [1052, 189] on div "const messages = [ "🔥 Selling out" , "👀 Don’t Miss Out!" , ] ; let index = 0 ; …" at bounding box center [1177, 663] width 513 height 1007
click at [1020, 304] on div "const messages = [ "🔥 Selling out fast" , "👀 Don’t Miss Out!" , ] ; let index =…" at bounding box center [1177, 663] width 513 height 1007
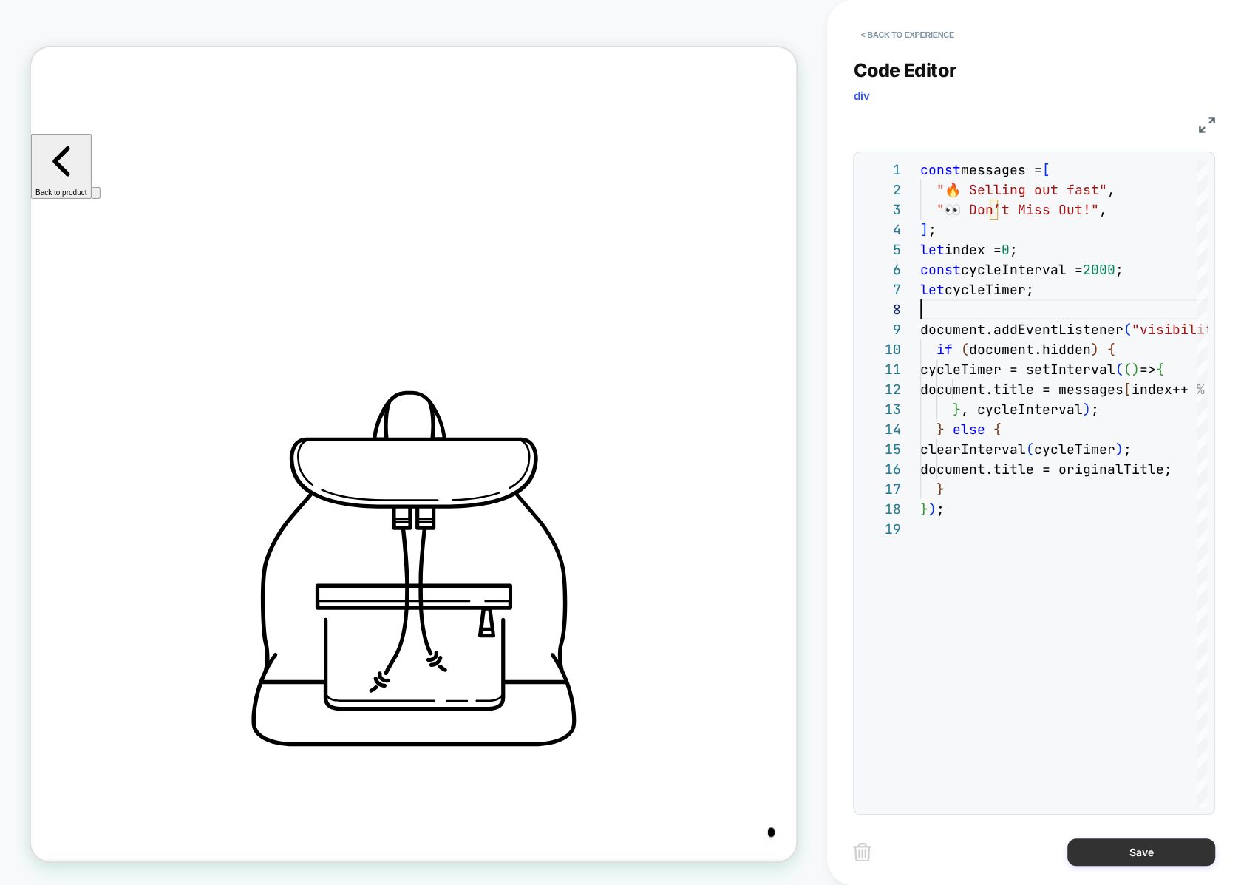
type textarea "**********"
click at [1138, 845] on button "Save" at bounding box center [1142, 851] width 148 height 27
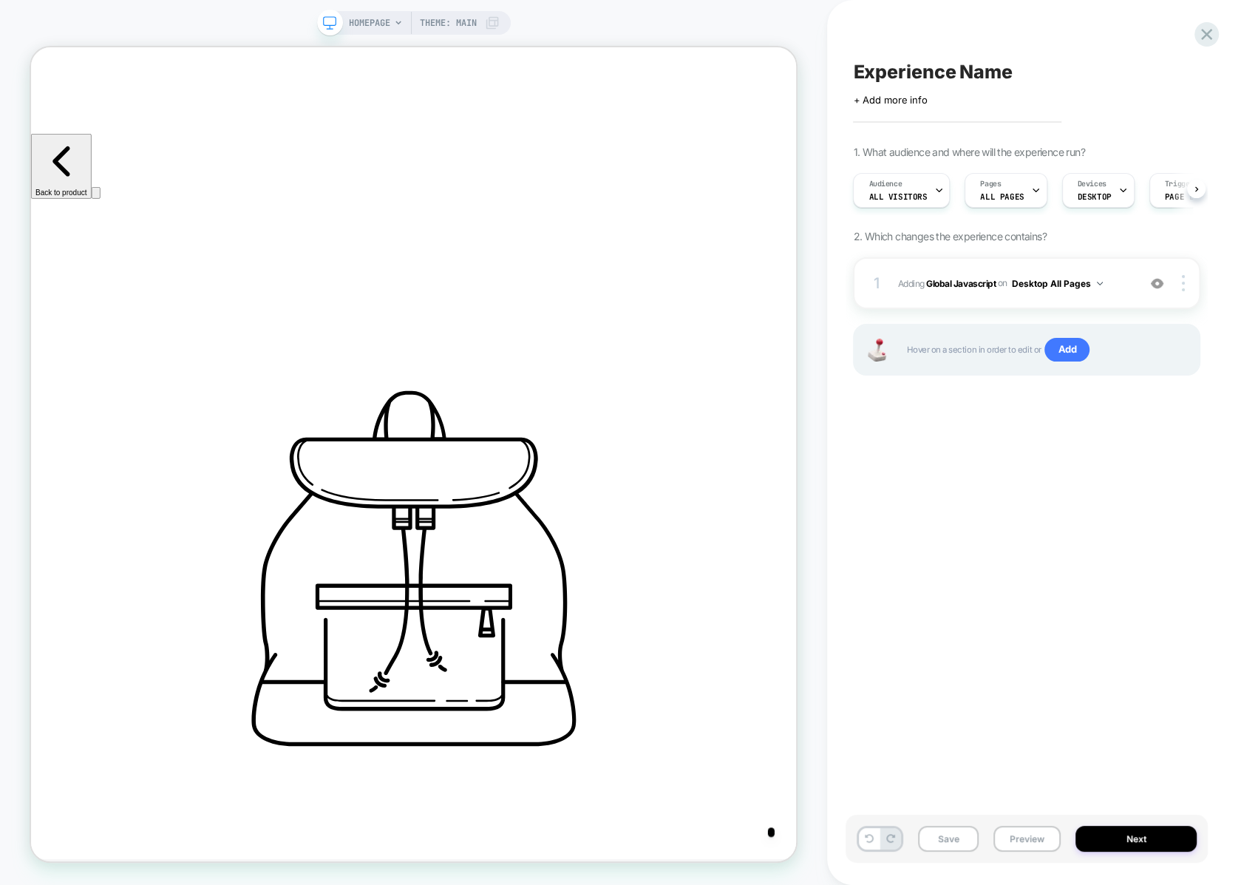
scroll to position [0, 1]
click at [944, 65] on span "Experience Name" at bounding box center [932, 72] width 159 height 22
type textarea "**********"
click at [1166, 76] on icon at bounding box center [1169, 72] width 18 height 18
click at [1121, 841] on button "Next" at bounding box center [1136, 839] width 121 height 26
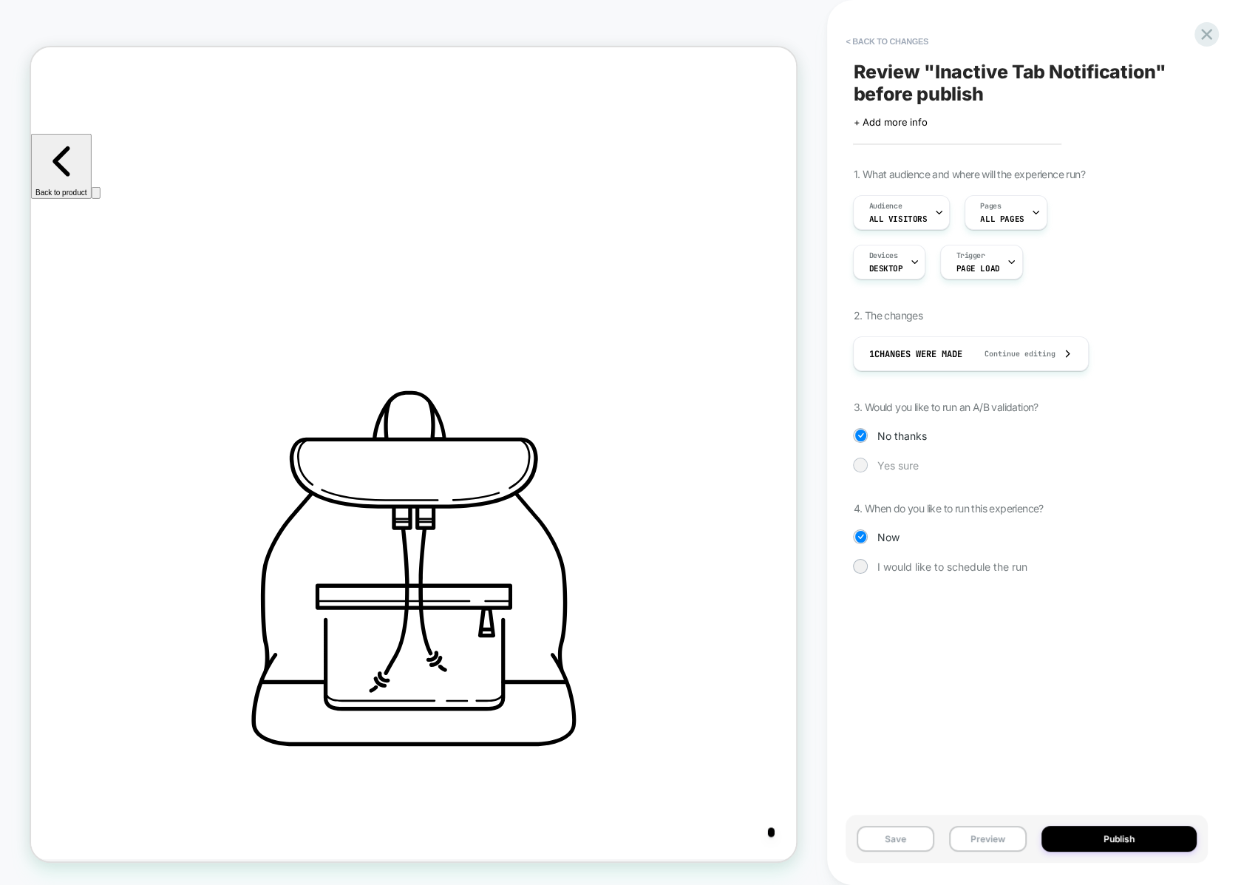
click at [904, 469] on span "Yes sure" at bounding box center [897, 465] width 41 height 13
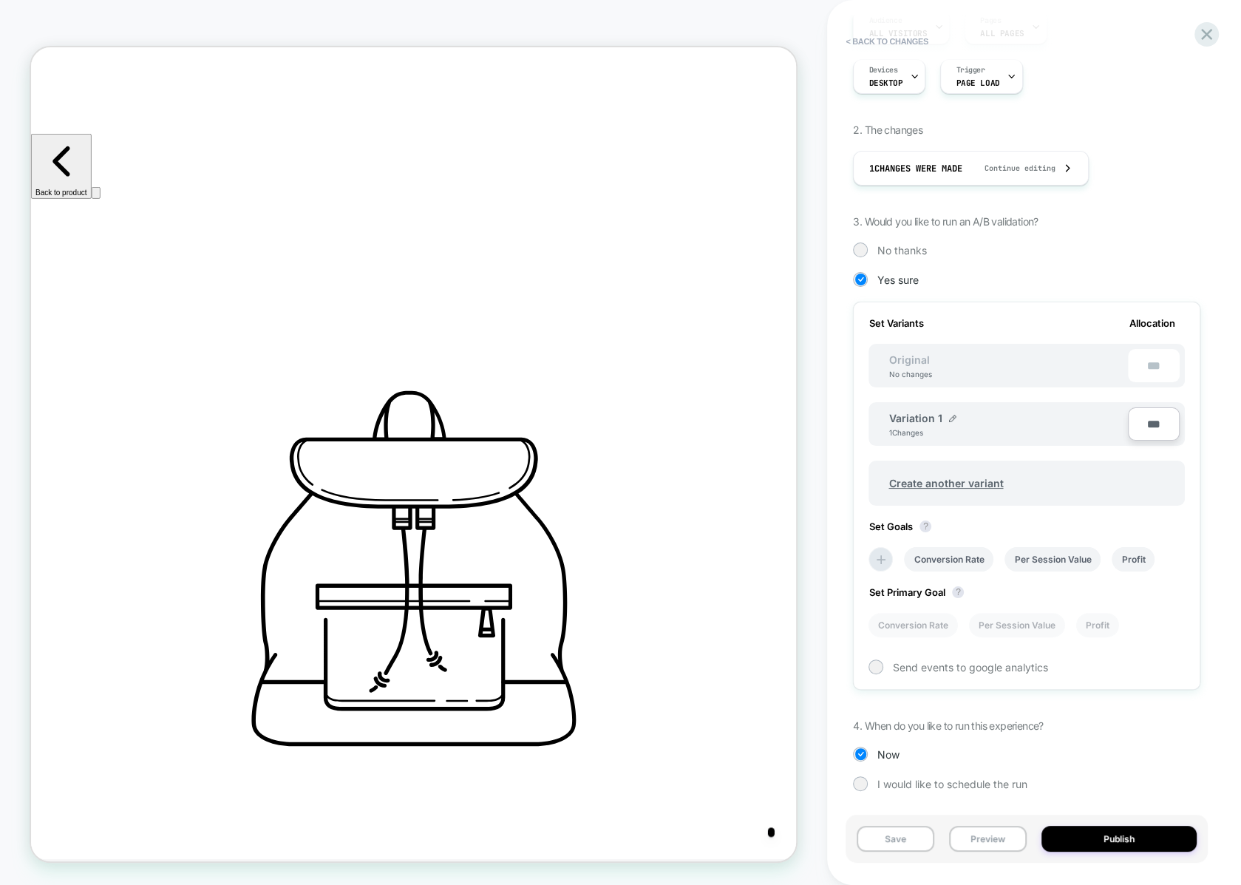
scroll to position [0, 1]
click at [949, 417] on img at bounding box center [952, 418] width 7 height 7
click at [949, 417] on input "**********" at bounding box center [942, 425] width 107 height 29
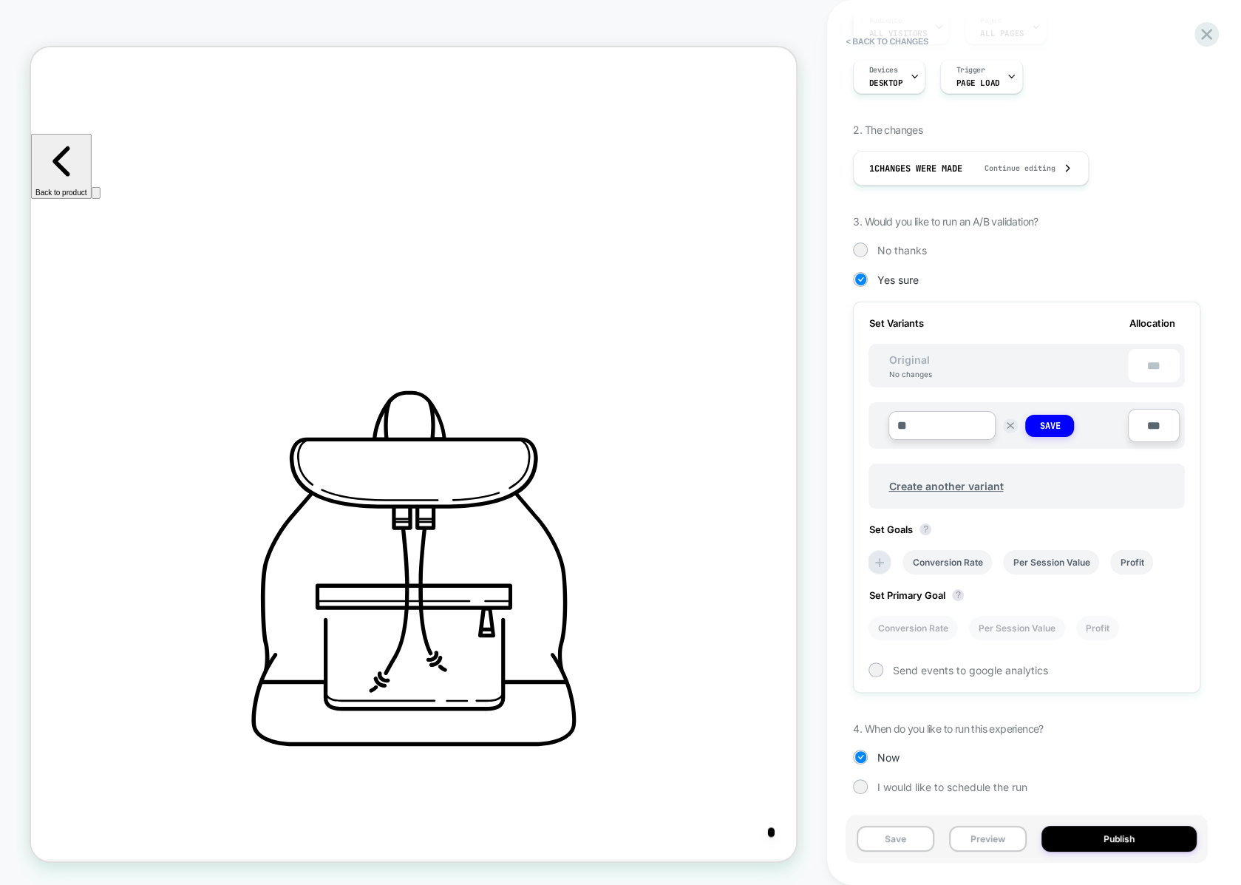
type input "*"
type input "**********"
click at [1048, 428] on strong "Save" at bounding box center [1050, 426] width 21 height 12
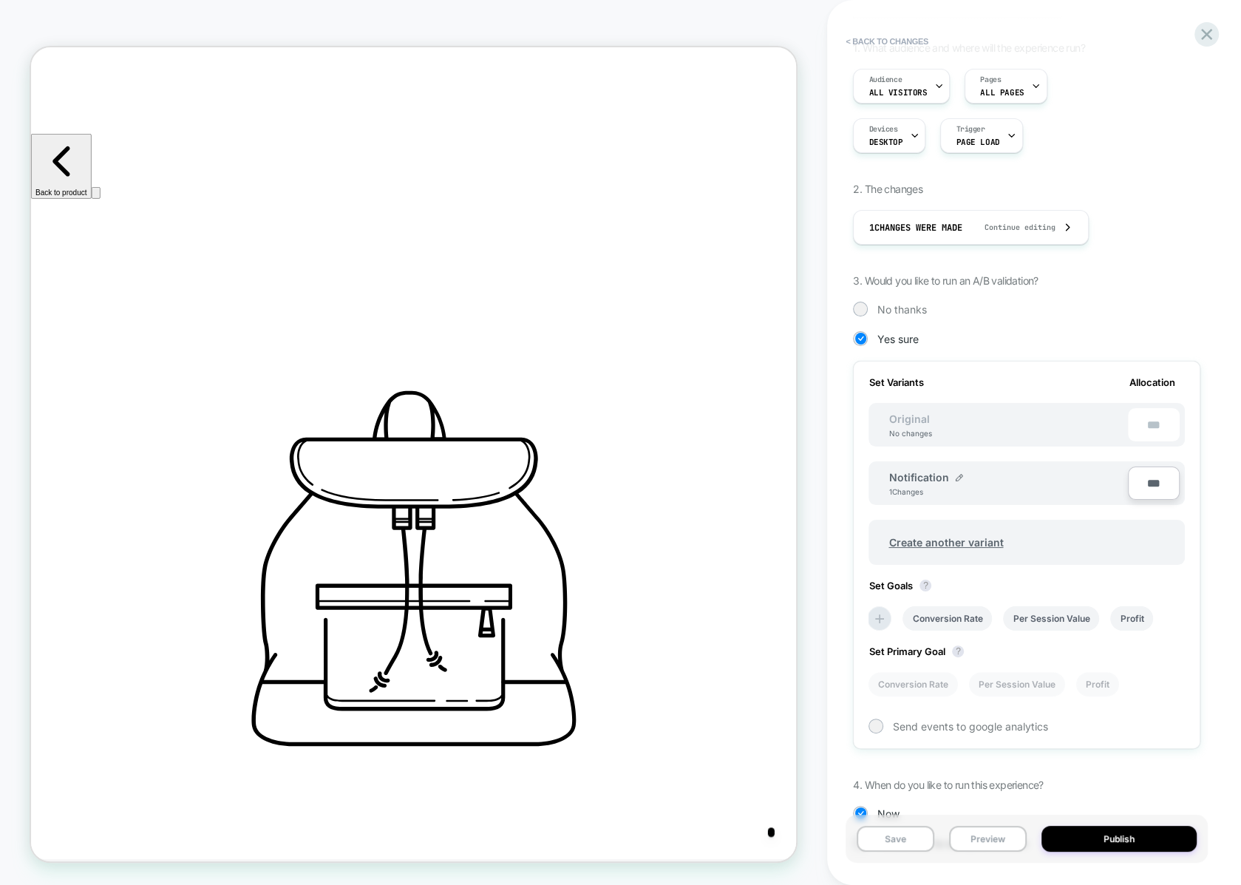
scroll to position [0, 0]
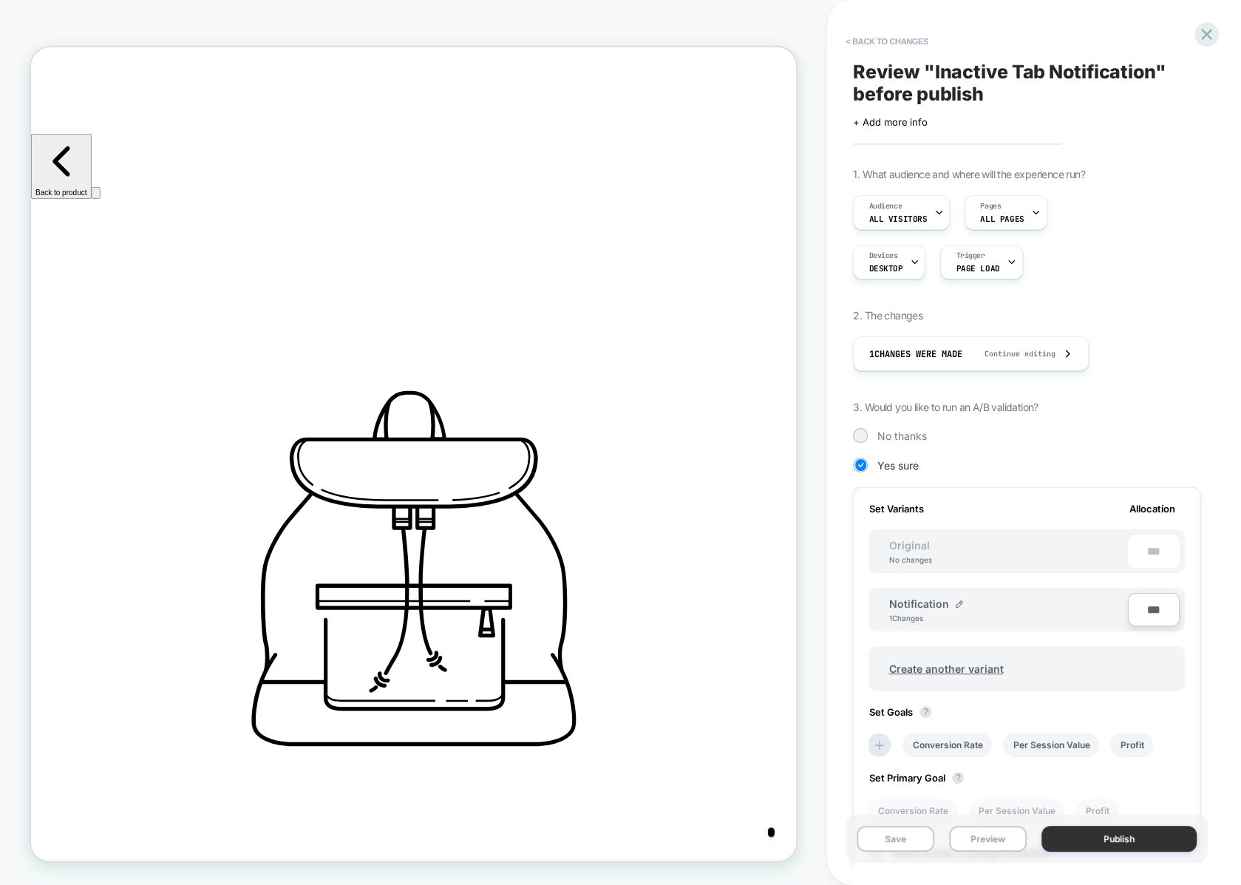
click at [1088, 843] on button "Publish" at bounding box center [1119, 839] width 155 height 26
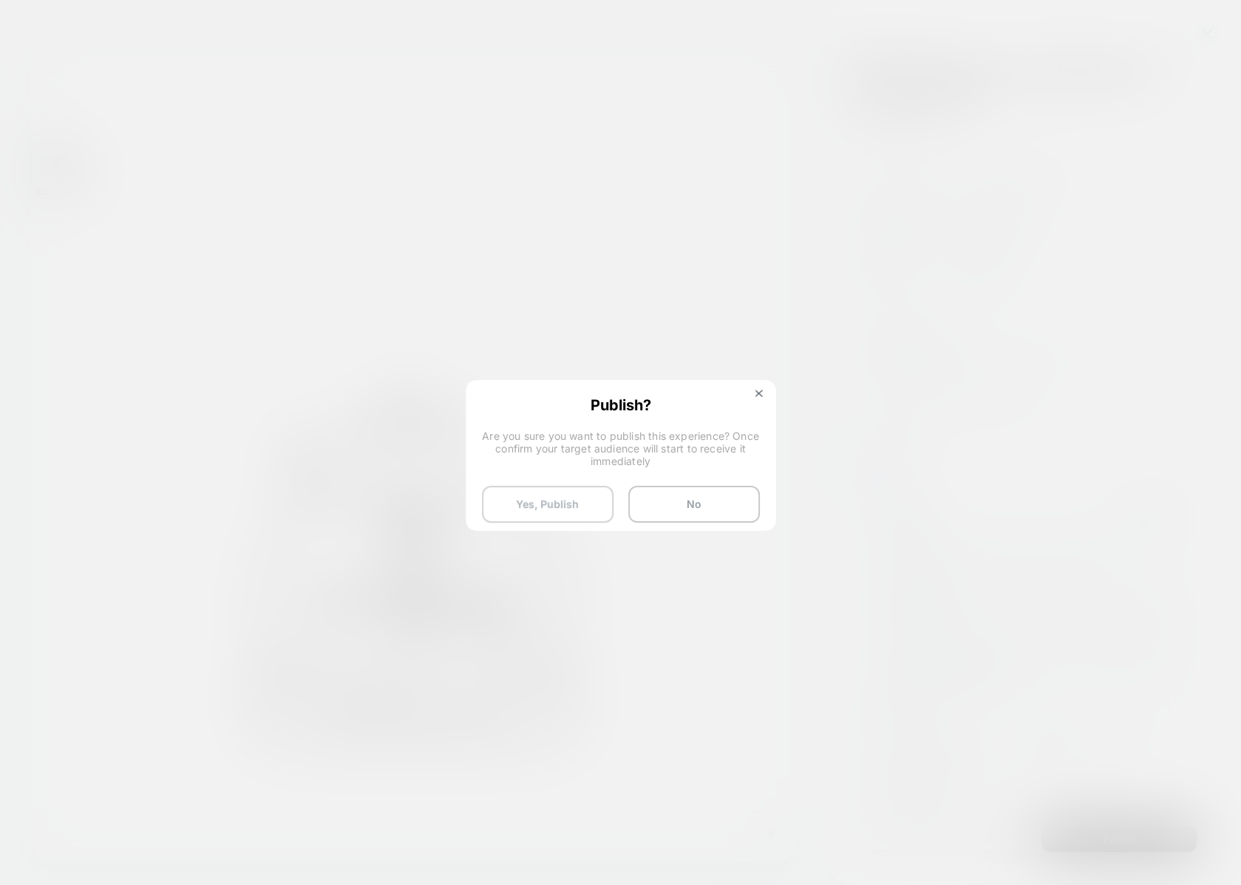
click at [552, 503] on button "Yes, Publish" at bounding box center [548, 504] width 132 height 37
